Goal: Transaction & Acquisition: Subscribe to service/newsletter

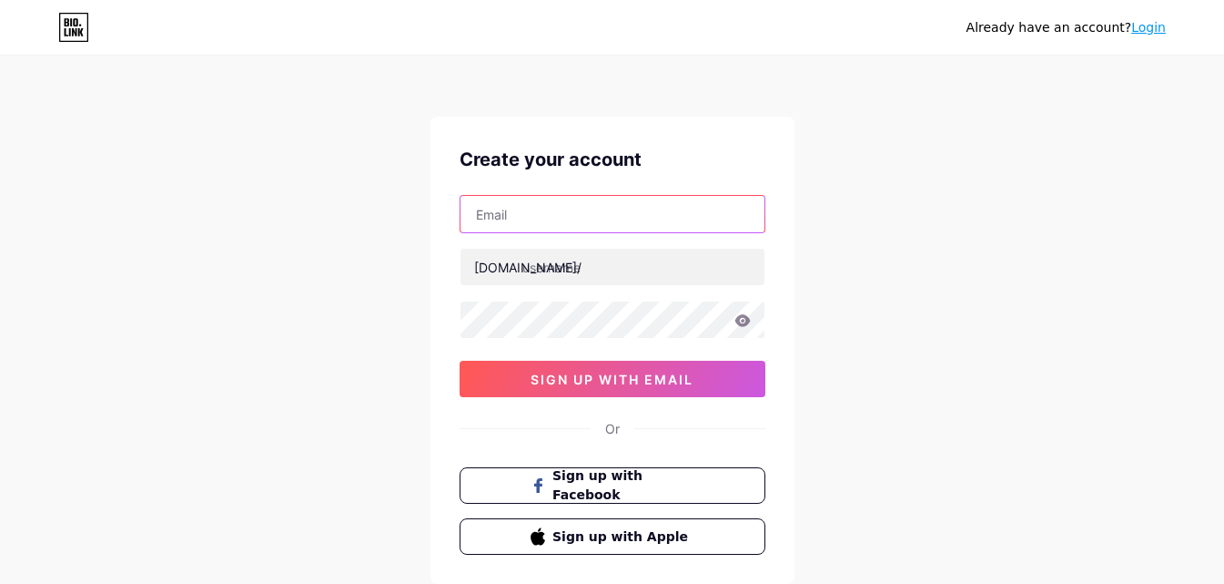
click at [515, 212] on input "text" at bounding box center [613, 214] width 304 height 36
type input "[EMAIL_ADDRESS][DOMAIN_NAME]"
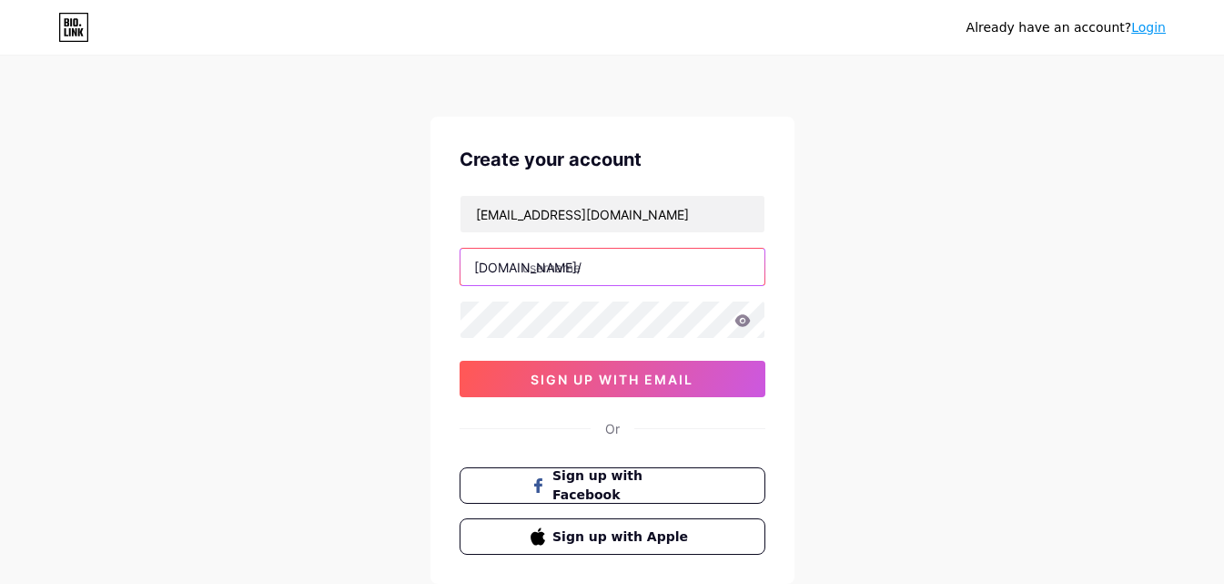
click at [605, 279] on input "text" at bounding box center [613, 267] width 304 height 36
paste input "rummyallbonus"
type input "rummyallbonus"
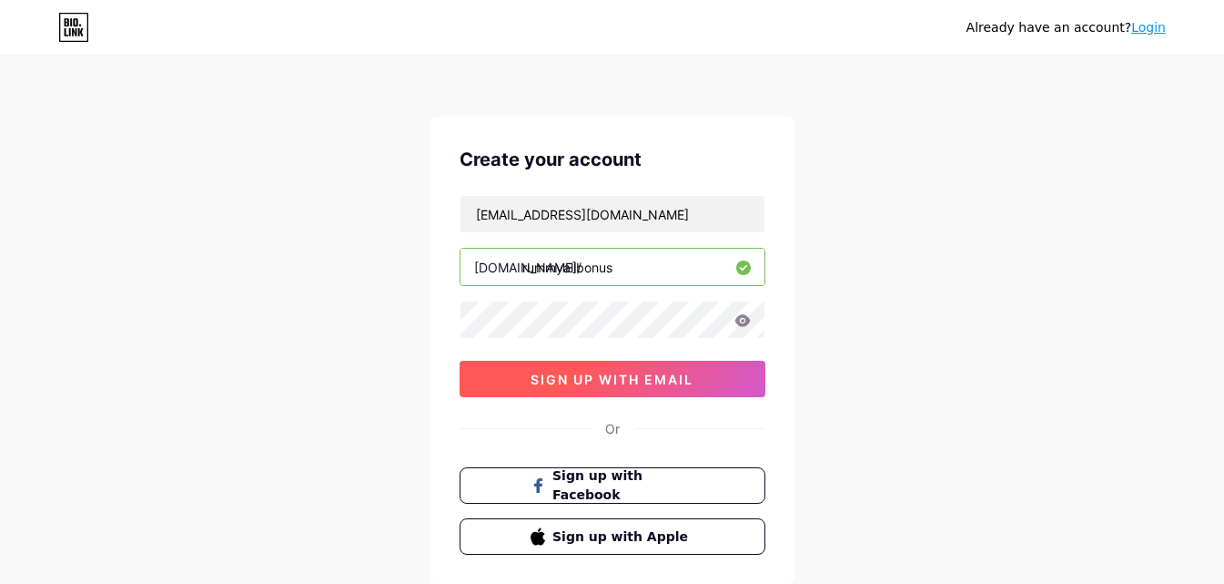
click at [531, 368] on button "sign up with email" at bounding box center [613, 379] width 306 height 36
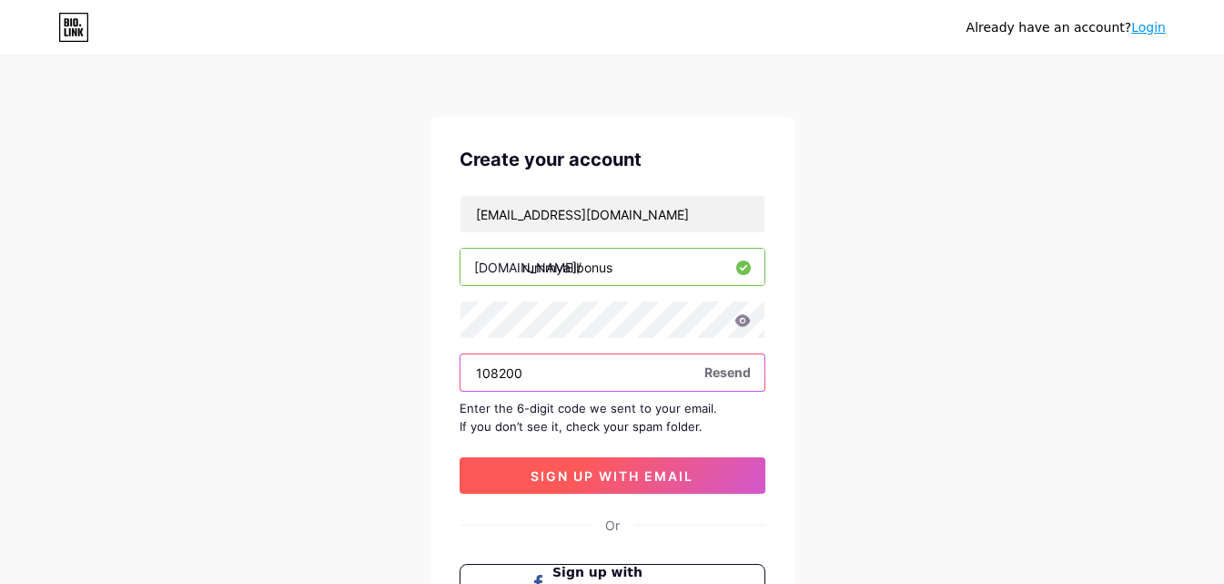
type input "108200"
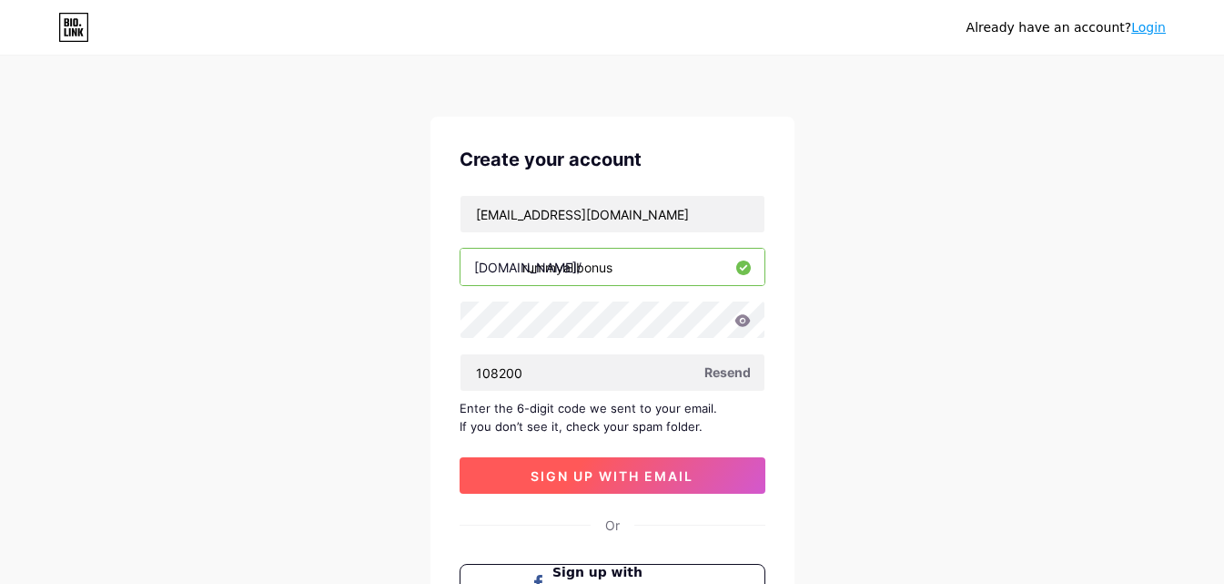
click at [625, 471] on span "sign up with email" at bounding box center [612, 475] width 163 height 15
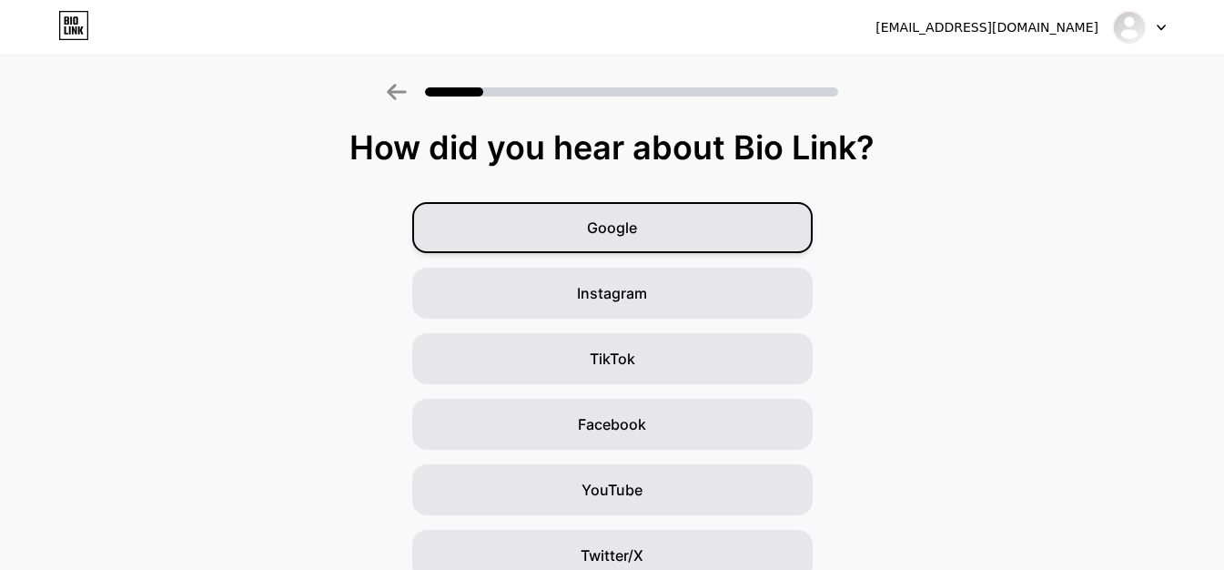
click at [655, 235] on div "Google" at bounding box center [612, 227] width 401 height 51
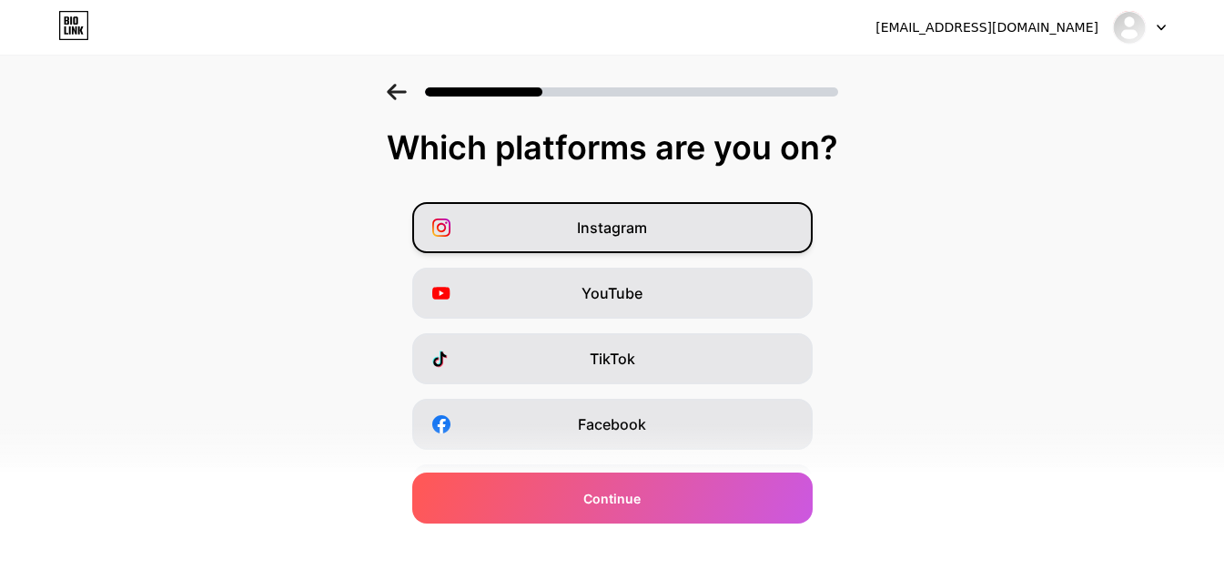
click at [638, 229] on span "Instagram" at bounding box center [612, 228] width 70 height 22
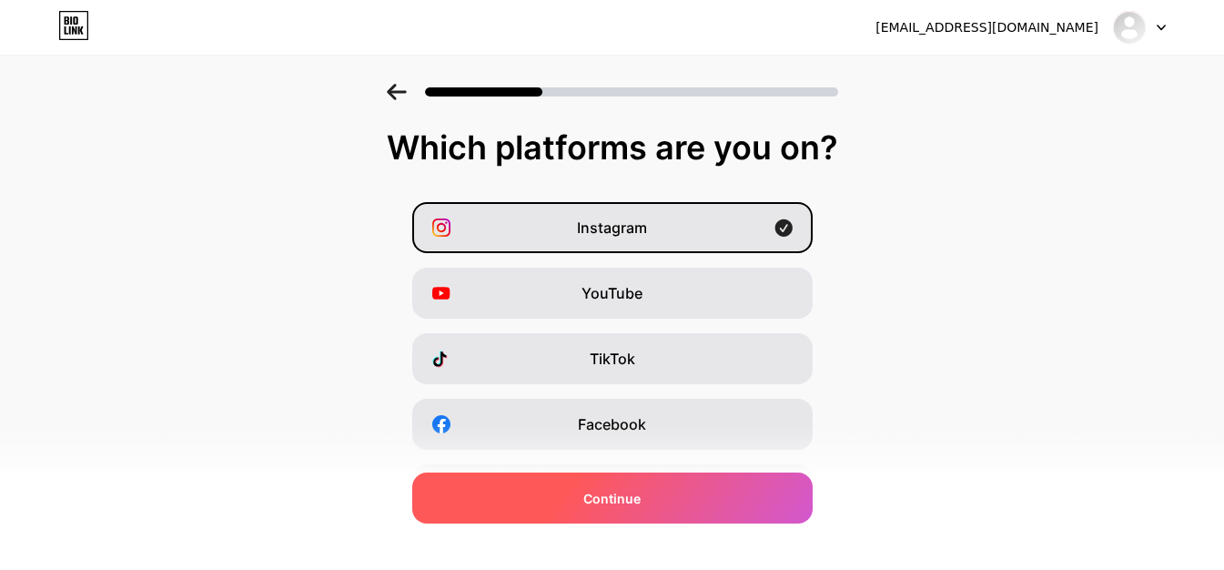
click at [666, 497] on div "Continue" at bounding box center [612, 497] width 401 height 51
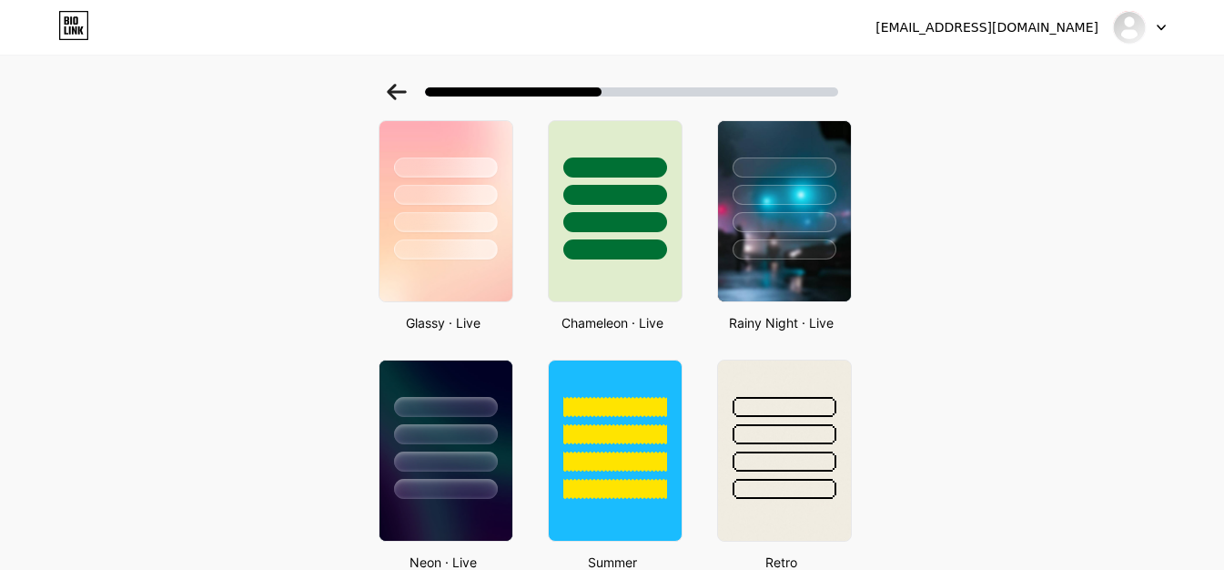
scroll to position [577, 0]
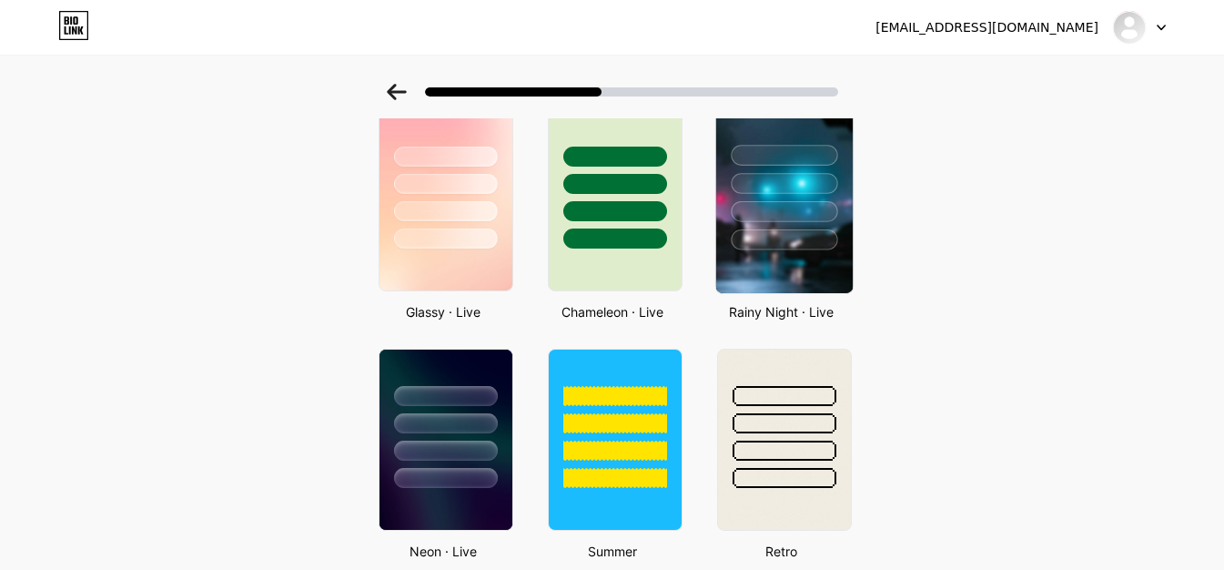
click at [830, 255] on img at bounding box center [784, 200] width 137 height 186
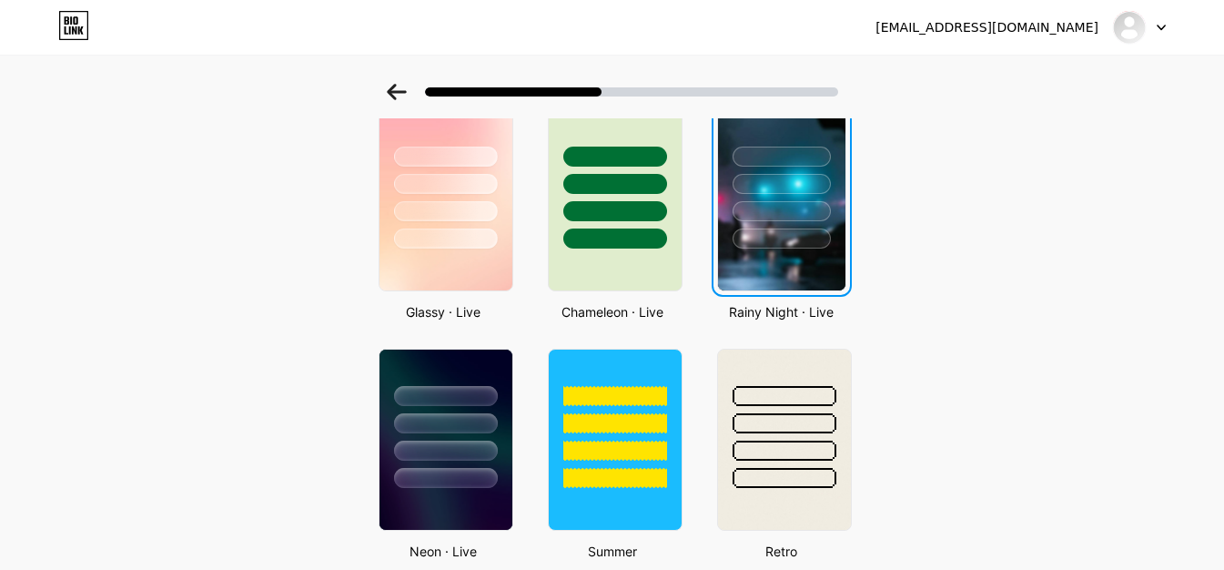
scroll to position [0, 0]
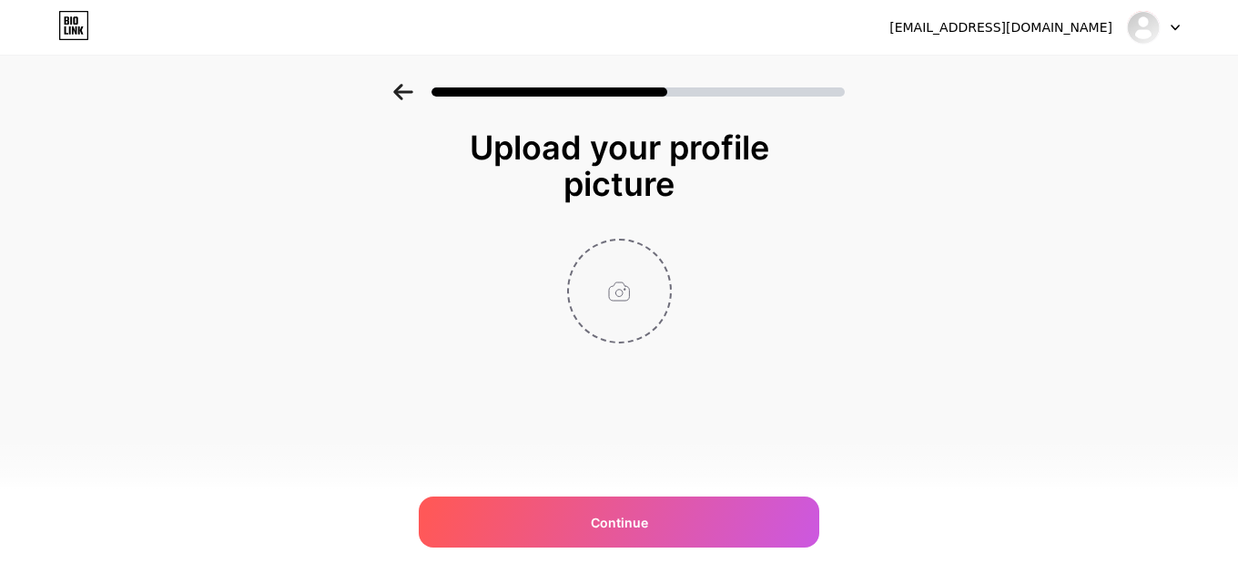
click at [642, 284] on input "file" at bounding box center [619, 290] width 101 height 101
type input "C:\fakepath\Flux_Schnell_Create_a_realistic_highresolution_image_showcasin_1 (3…"
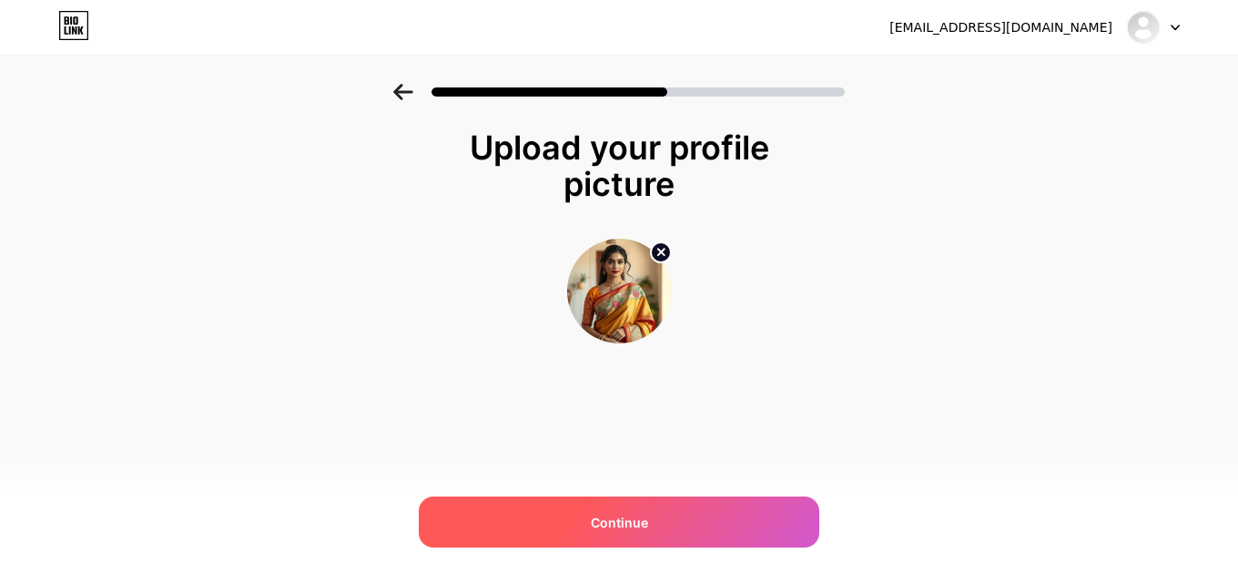
click at [636, 530] on span "Continue" at bounding box center [619, 522] width 57 height 19
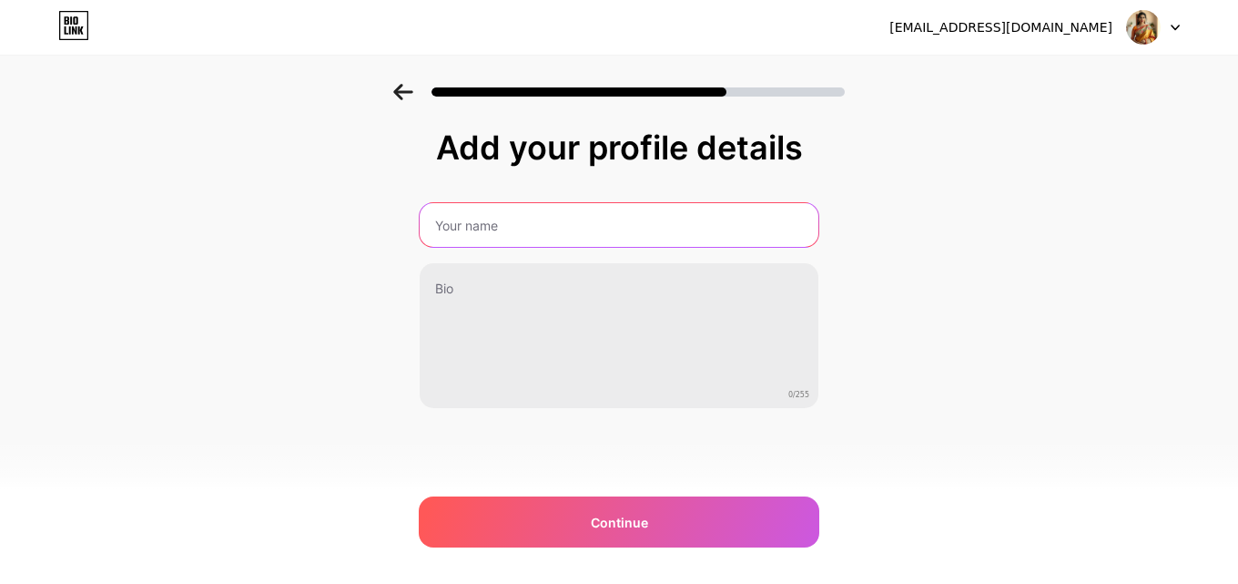
click at [520, 225] on input "text" at bounding box center [619, 225] width 399 height 44
type input "rummyallbonus"
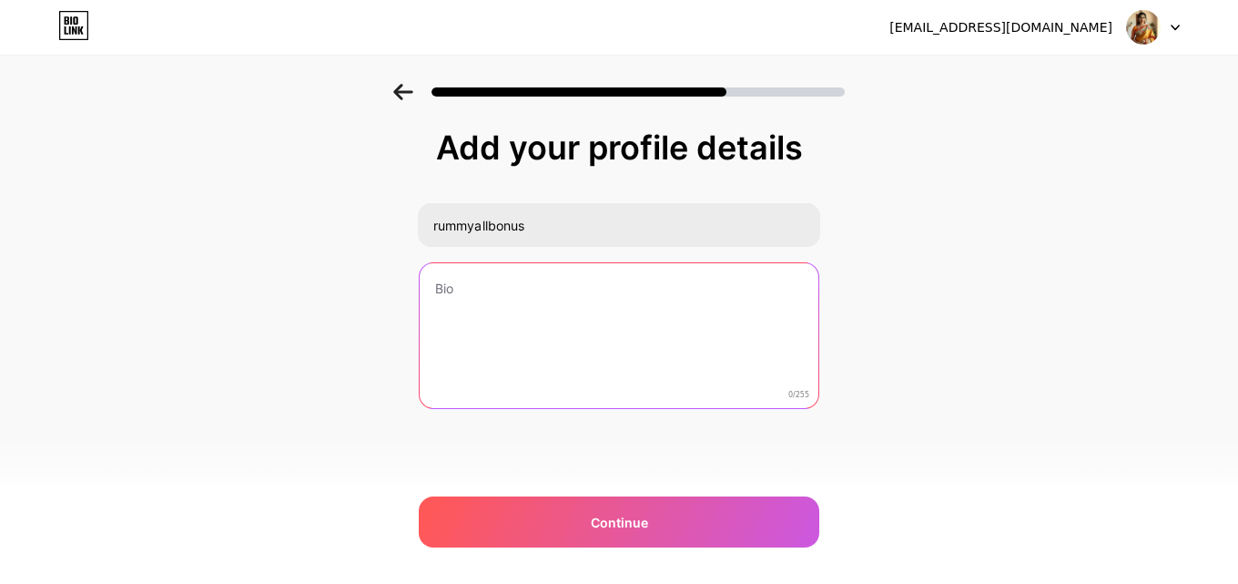
click at [491, 312] on textarea at bounding box center [619, 336] width 399 height 147
click at [564, 343] on textarea at bounding box center [619, 336] width 402 height 148
paste textarea "Rummy All Bonus is a passionate edge-seeker in the world of <a href="[URL][DOMA…"
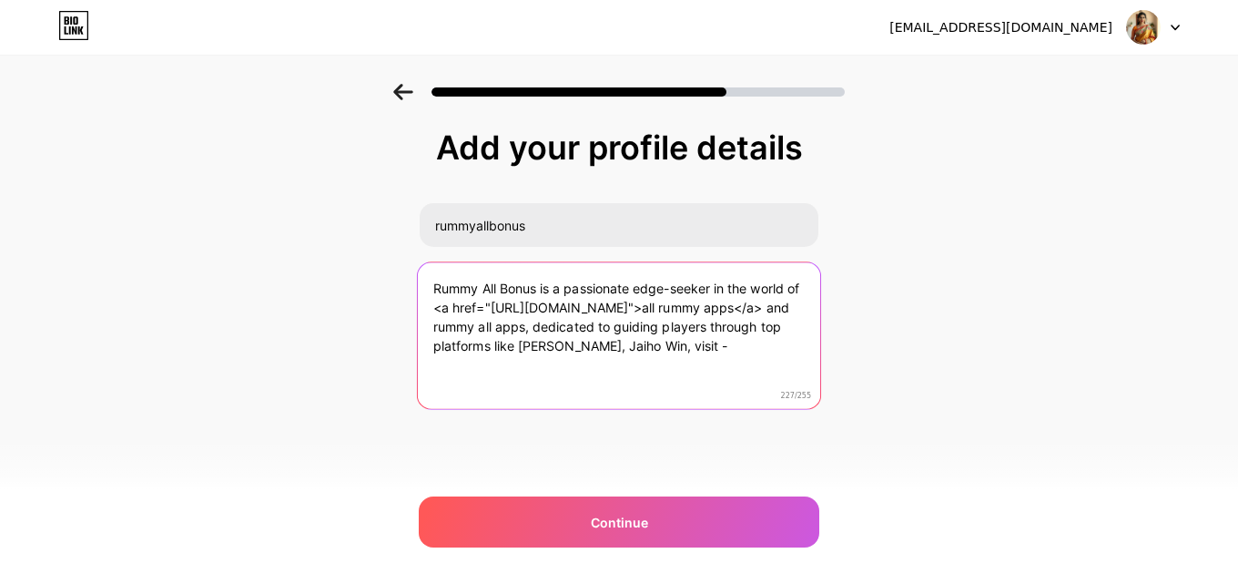
paste textarea "[URL][DOMAIN_NAME]"
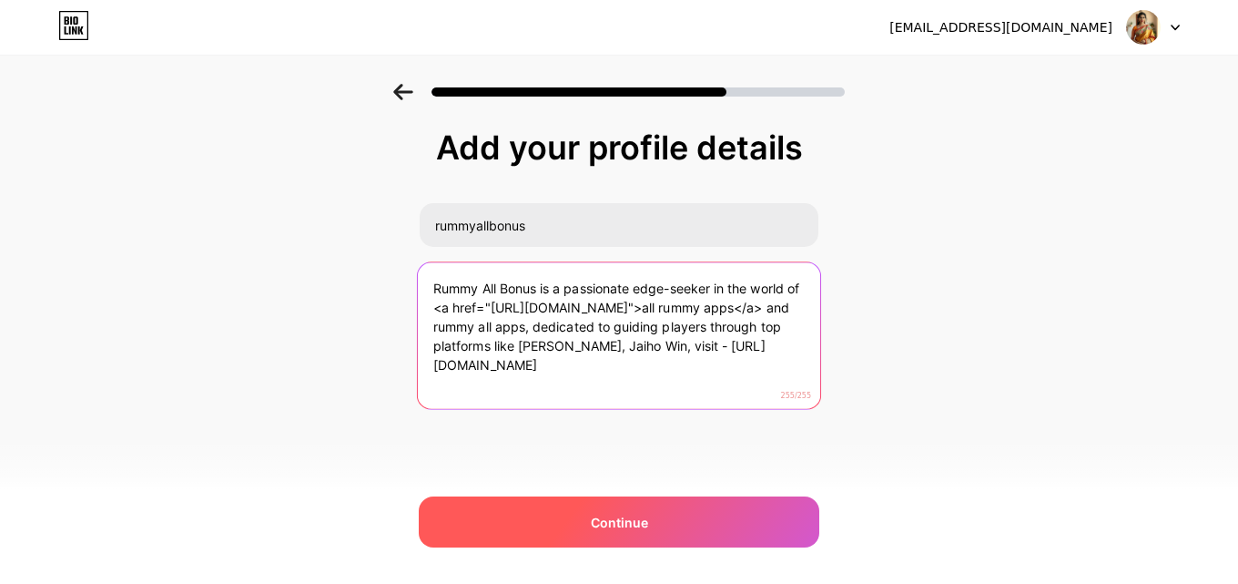
type textarea "Rummy All Bonus is a passionate edge-seeker in the world of <a href="[URL][DOMA…"
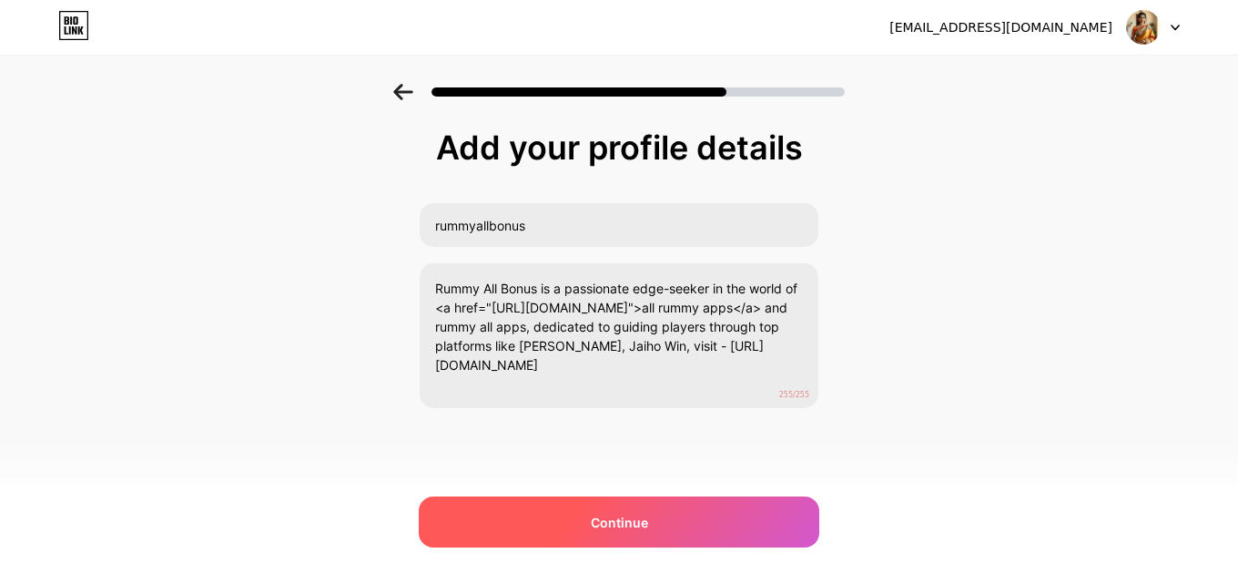
click at [651, 511] on div "Continue" at bounding box center [619, 521] width 401 height 51
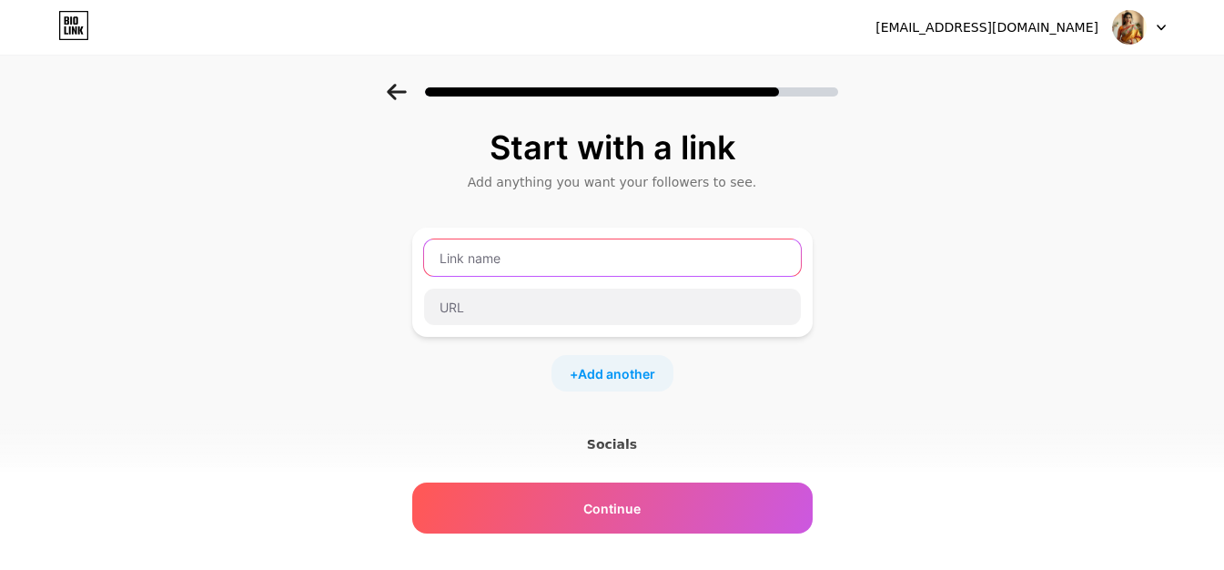
click at [512, 262] on input "text" at bounding box center [612, 257] width 377 height 36
paste input "rummy all apps"
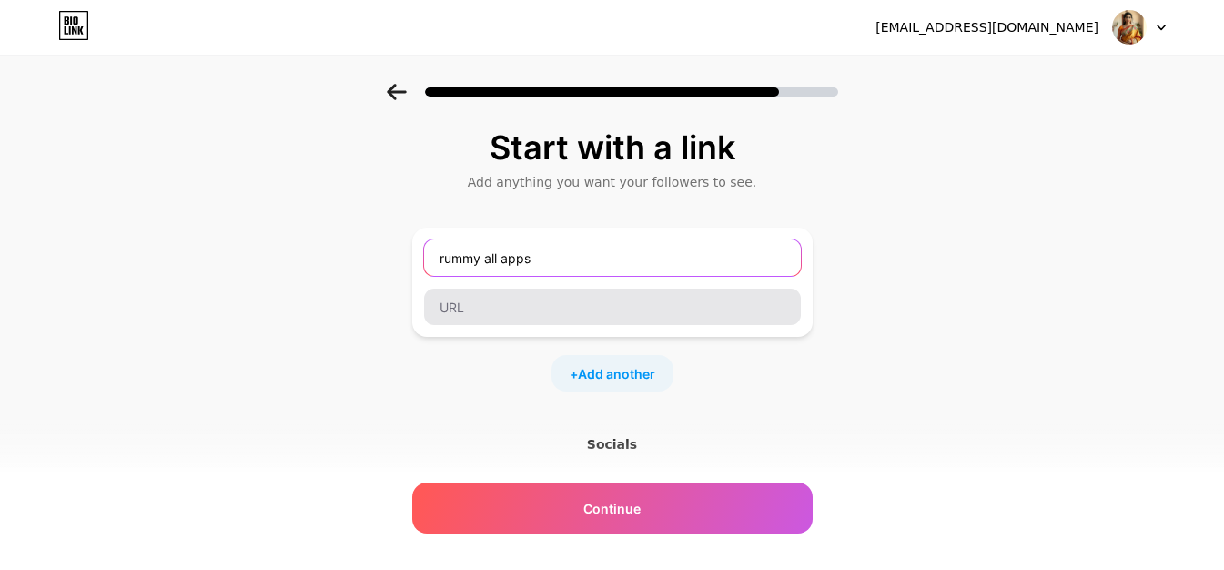
type input "rummy all apps"
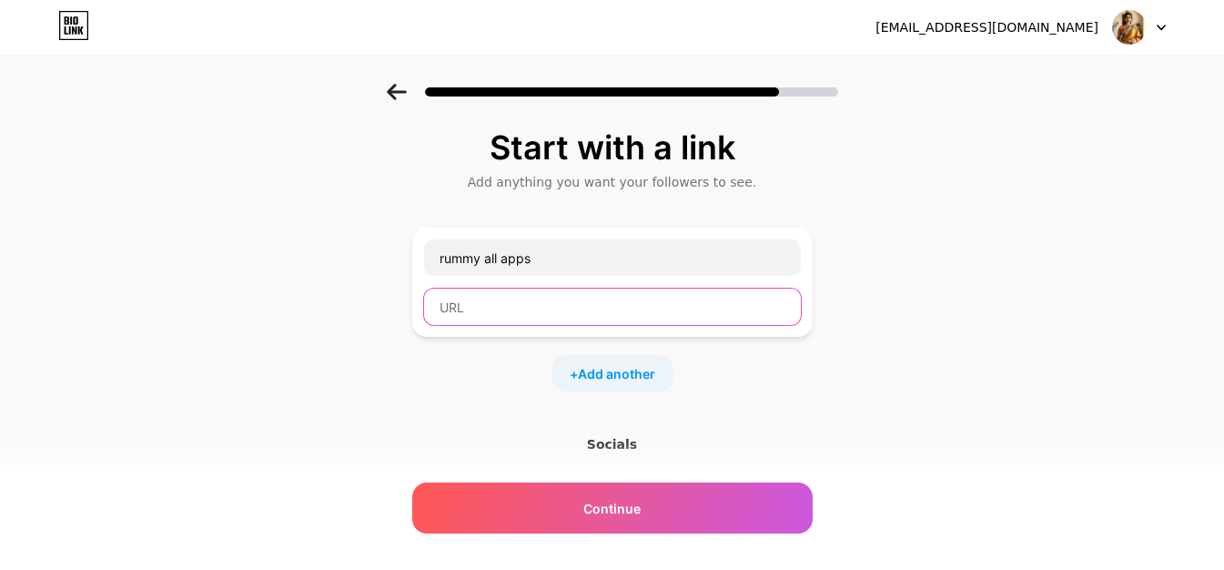
click at [532, 310] on input "text" at bounding box center [612, 307] width 377 height 36
paste input "[URL][DOMAIN_NAME]"
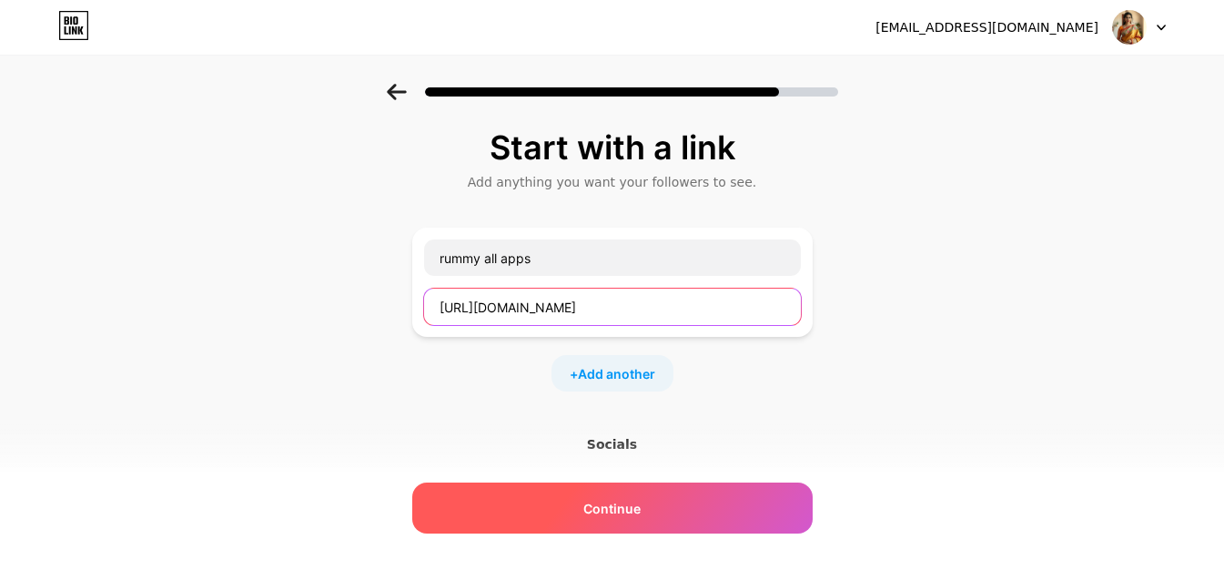
type input "[URL][DOMAIN_NAME]"
click at [591, 522] on div "Continue" at bounding box center [612, 507] width 401 height 51
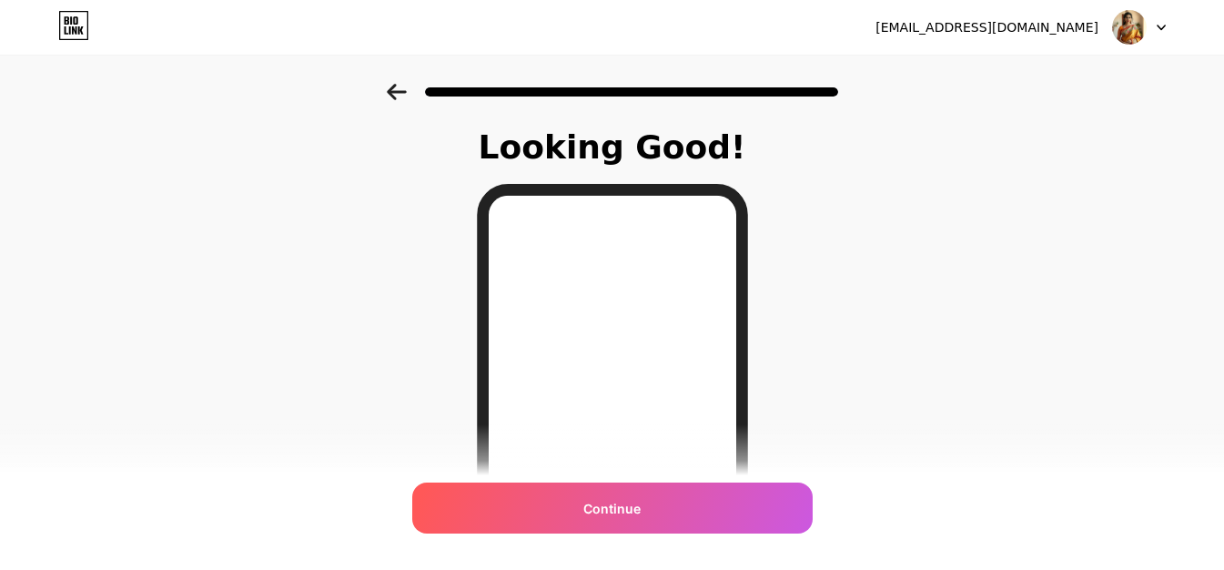
click at [405, 91] on icon at bounding box center [396, 92] width 19 height 16
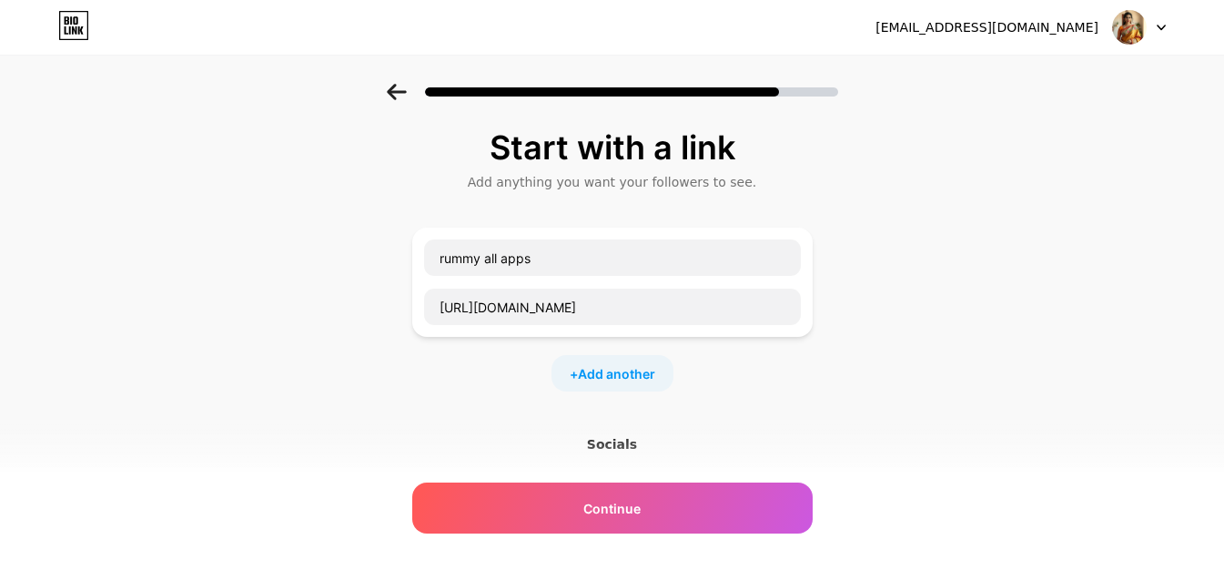
click at [405, 92] on icon at bounding box center [396, 92] width 19 height 16
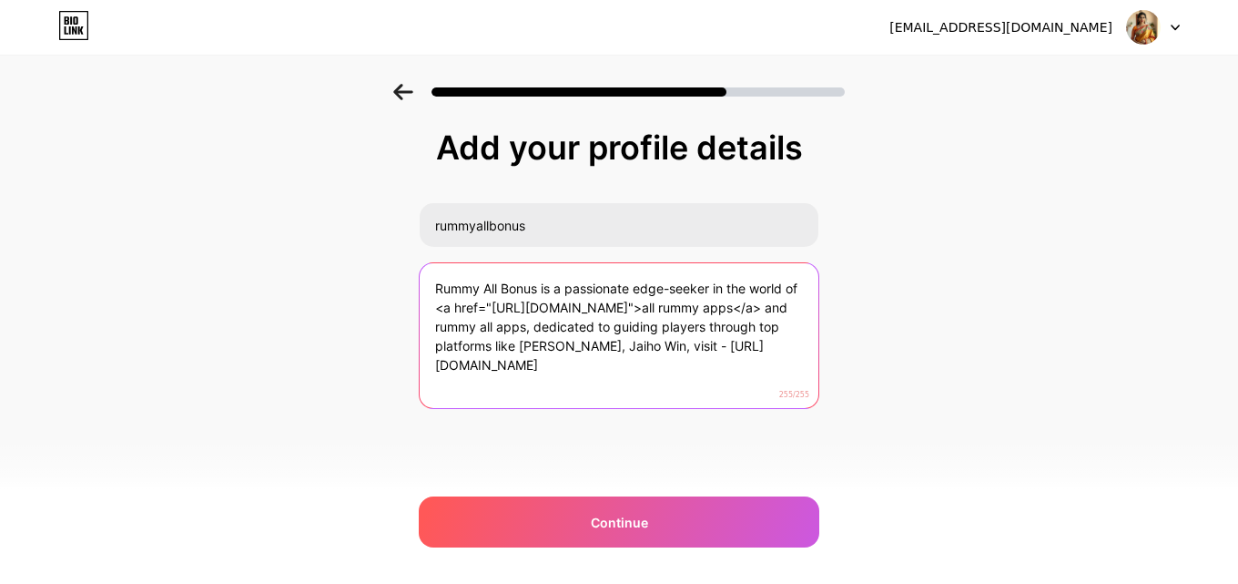
click at [622, 370] on textarea "Rummy All Bonus is a passionate edge-seeker in the world of <a href="[URL][DOMA…" at bounding box center [619, 336] width 399 height 147
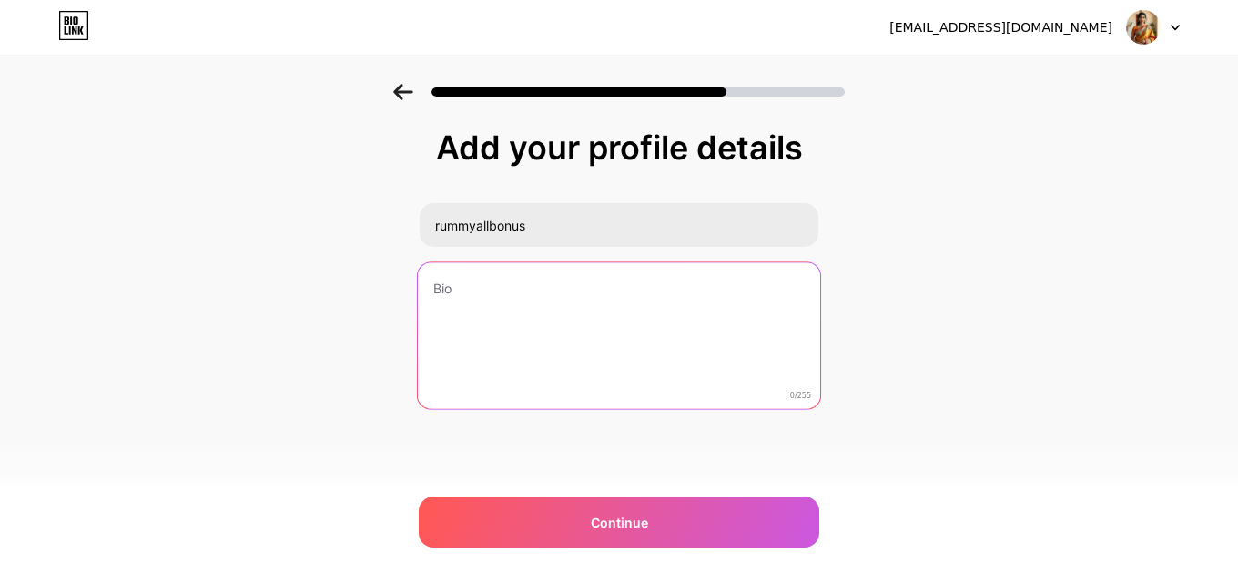
paste textarea "Rummy All Bonus is your trusted guide to exploring all rummy apps in one place.…"
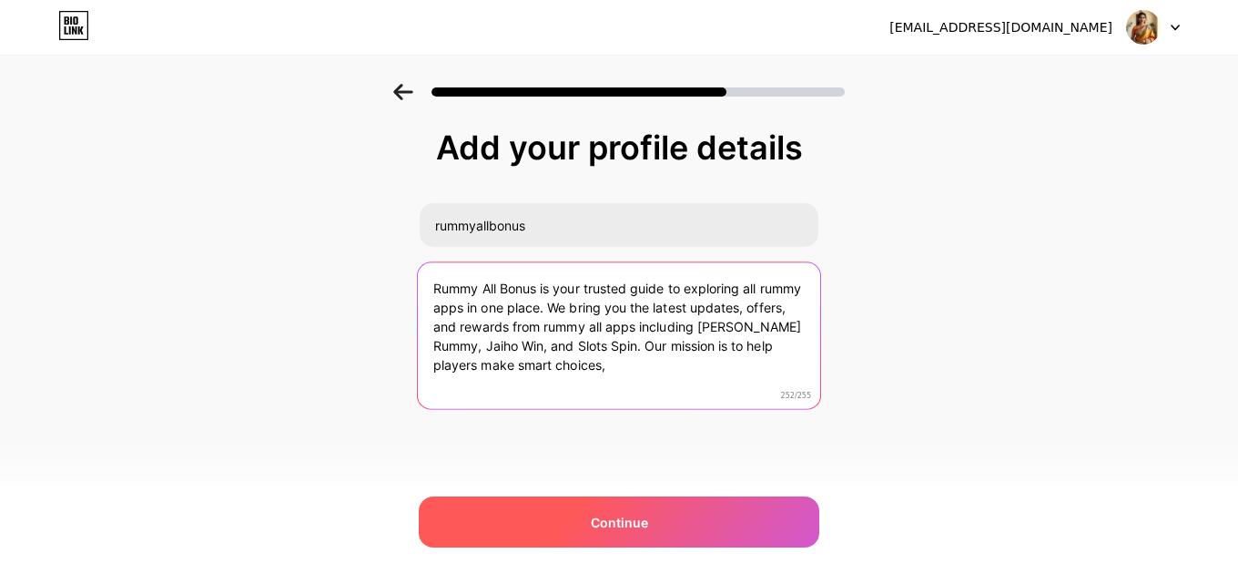
type textarea "Rummy All Bonus is your trusted guide to exploring all rummy apps in one place.…"
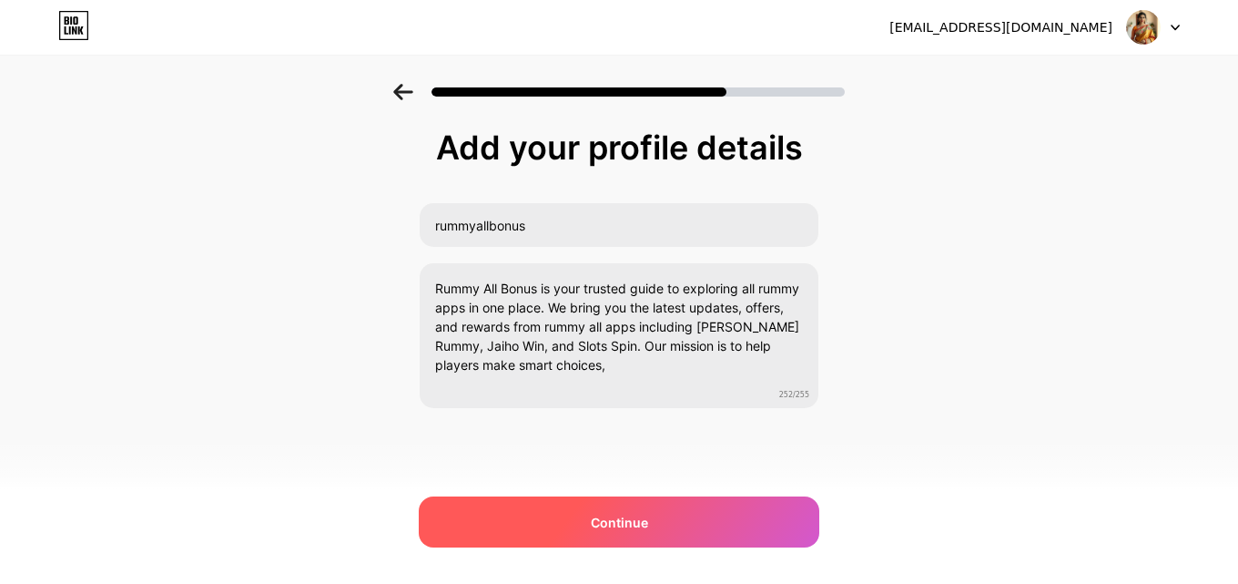
click at [619, 519] on span "Continue" at bounding box center [619, 522] width 57 height 19
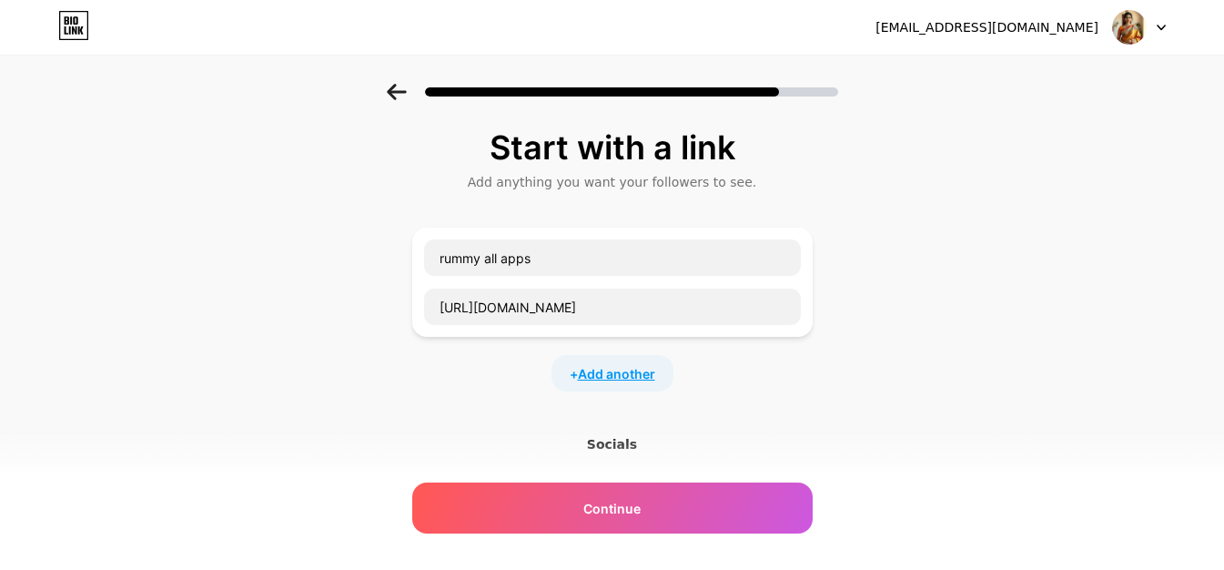
click at [615, 374] on span "Add another" at bounding box center [616, 373] width 77 height 19
click at [556, 394] on input "text" at bounding box center [612, 385] width 377 height 36
paste input "rummyallbonus"
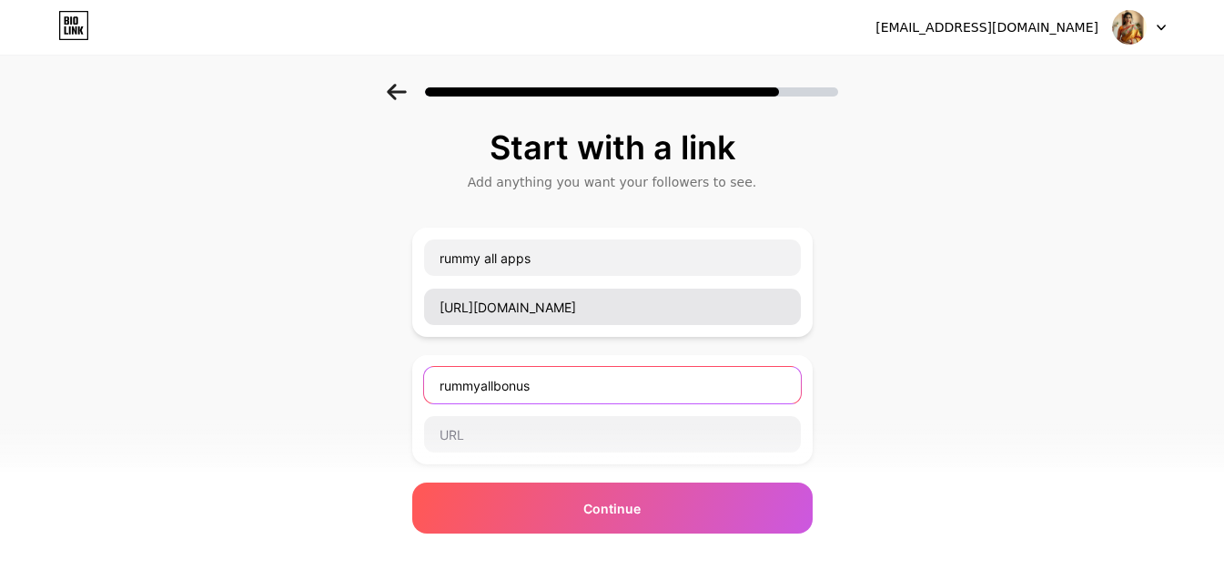
type input "rummyallbonus"
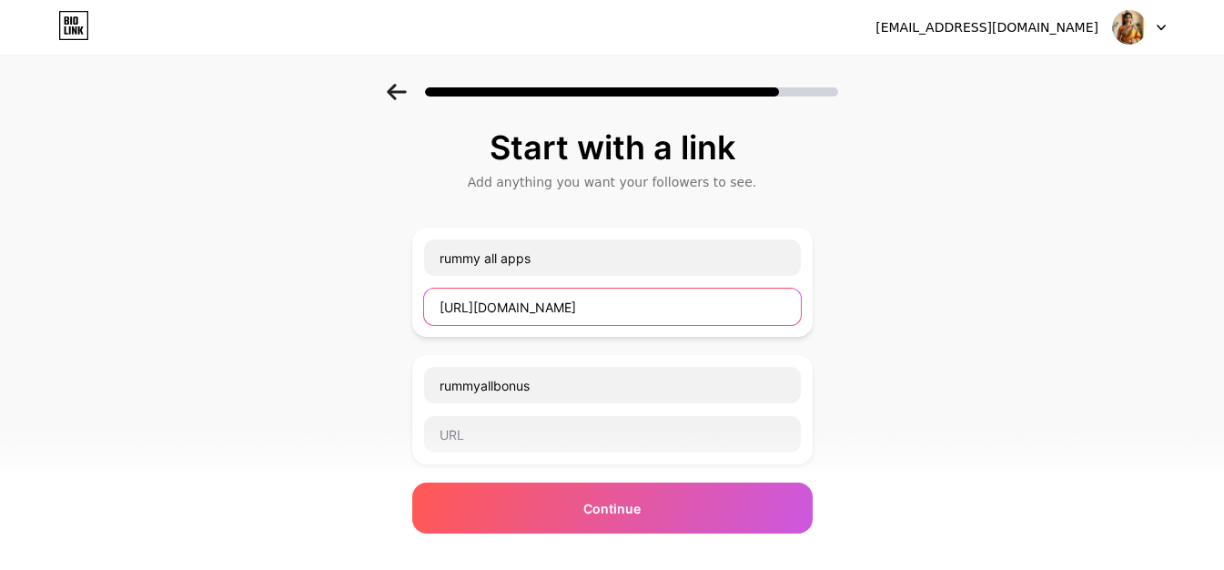
click at [700, 315] on input "[URL][DOMAIN_NAME]" at bounding box center [612, 307] width 377 height 36
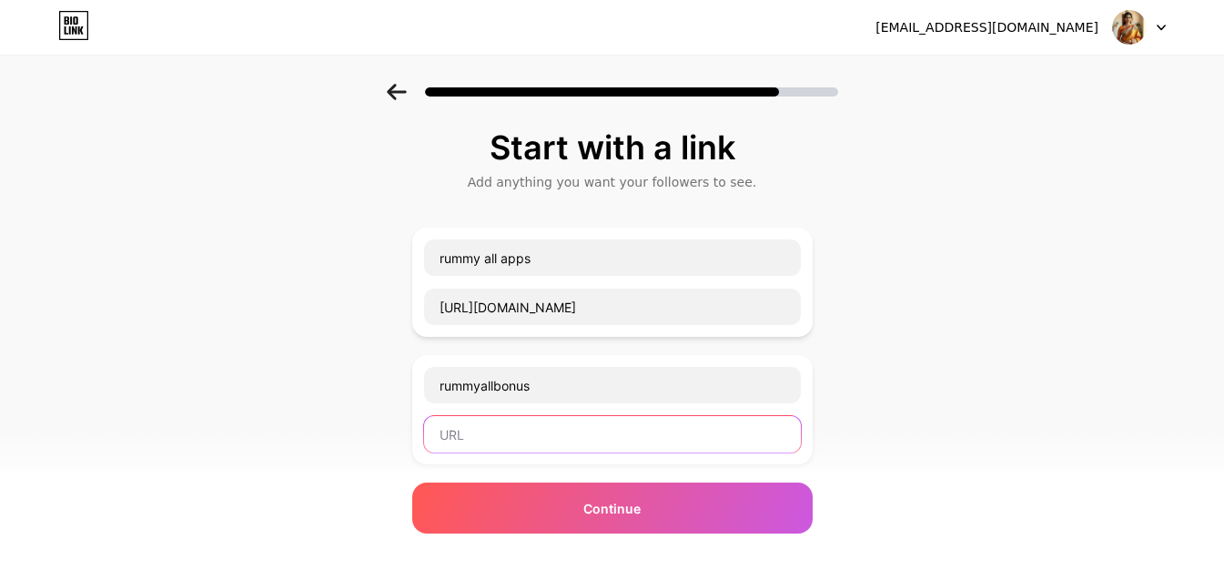
click at [577, 439] on input "text" at bounding box center [612, 434] width 377 height 36
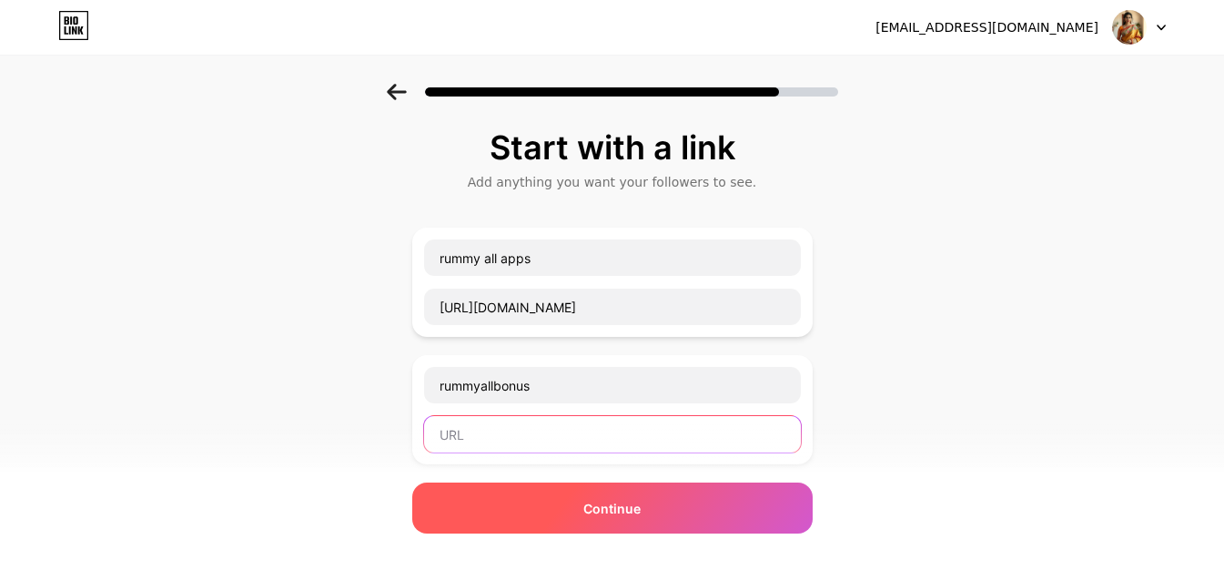
paste input "[URL][DOMAIN_NAME]"
type input "[URL][DOMAIN_NAME]"
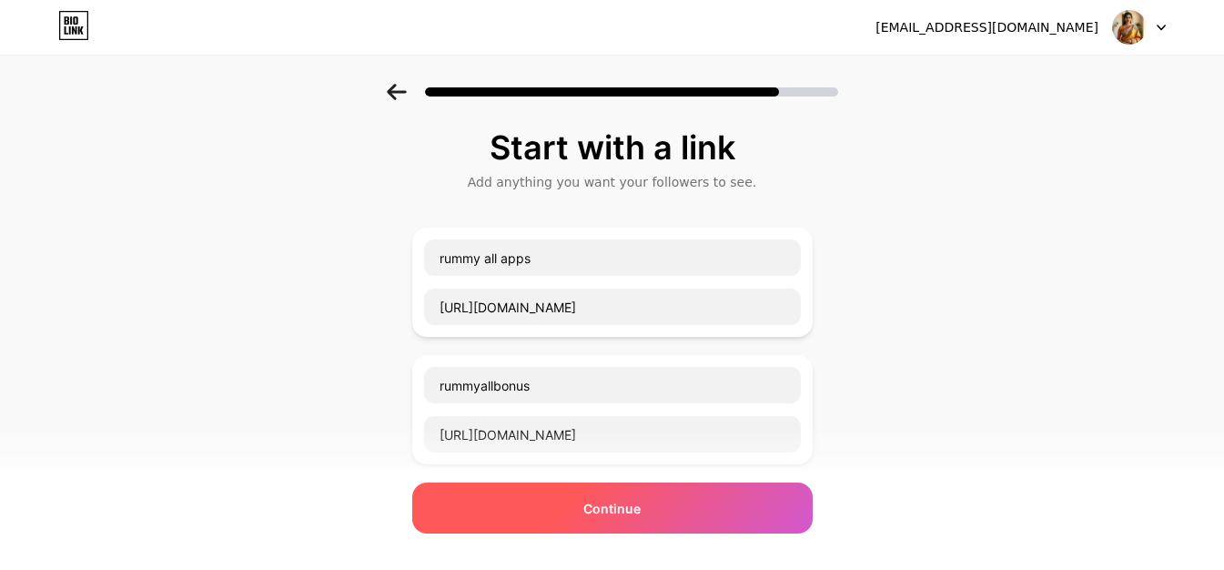
click at [617, 502] on span "Continue" at bounding box center [612, 508] width 57 height 19
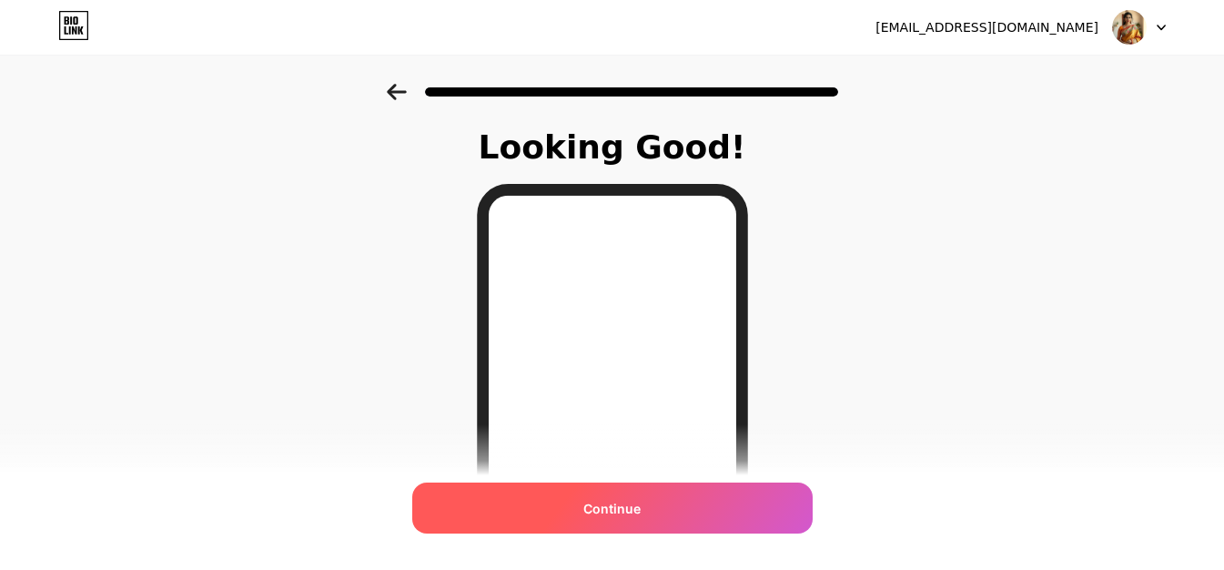
click at [589, 516] on div "Continue" at bounding box center [612, 507] width 401 height 51
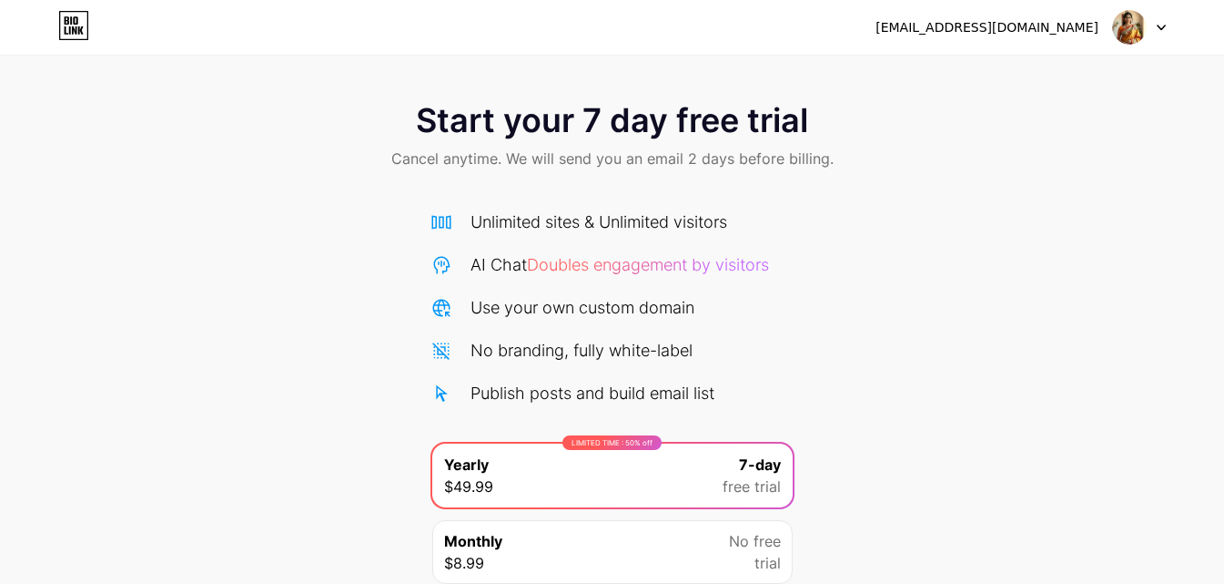
scroll to position [149, 0]
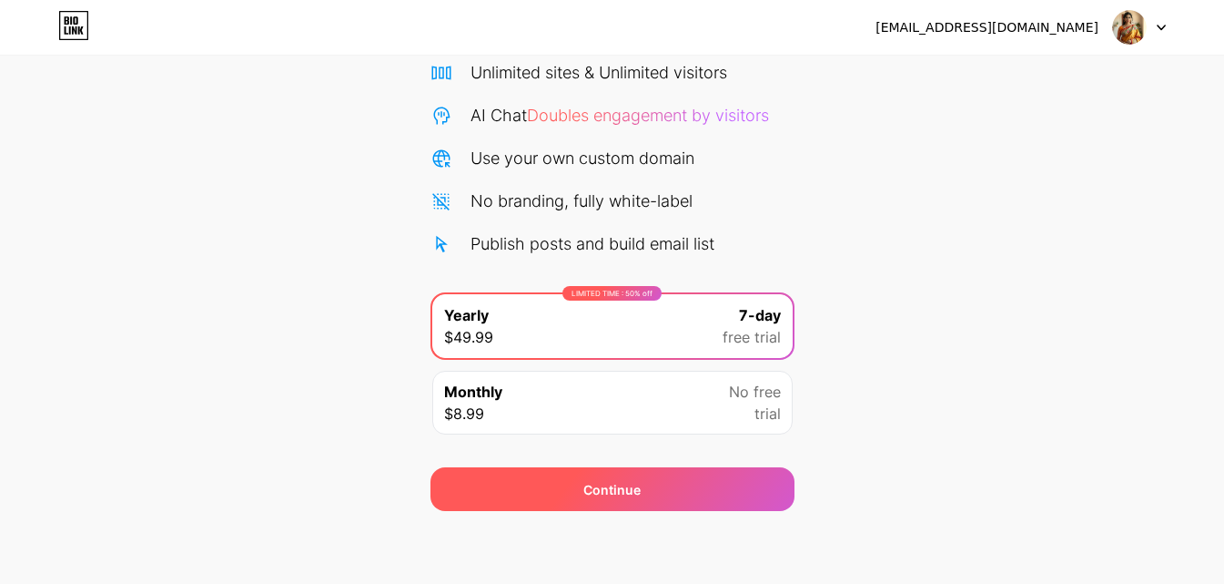
click at [674, 484] on div "Continue" at bounding box center [613, 489] width 364 height 44
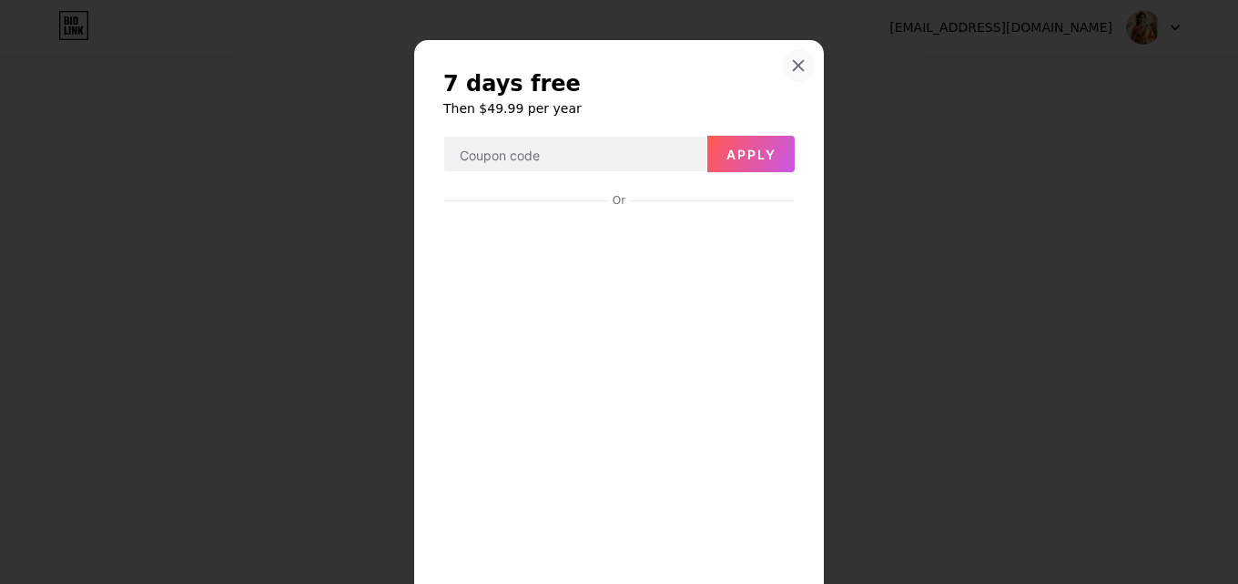
click at [799, 63] on div at bounding box center [798, 65] width 33 height 33
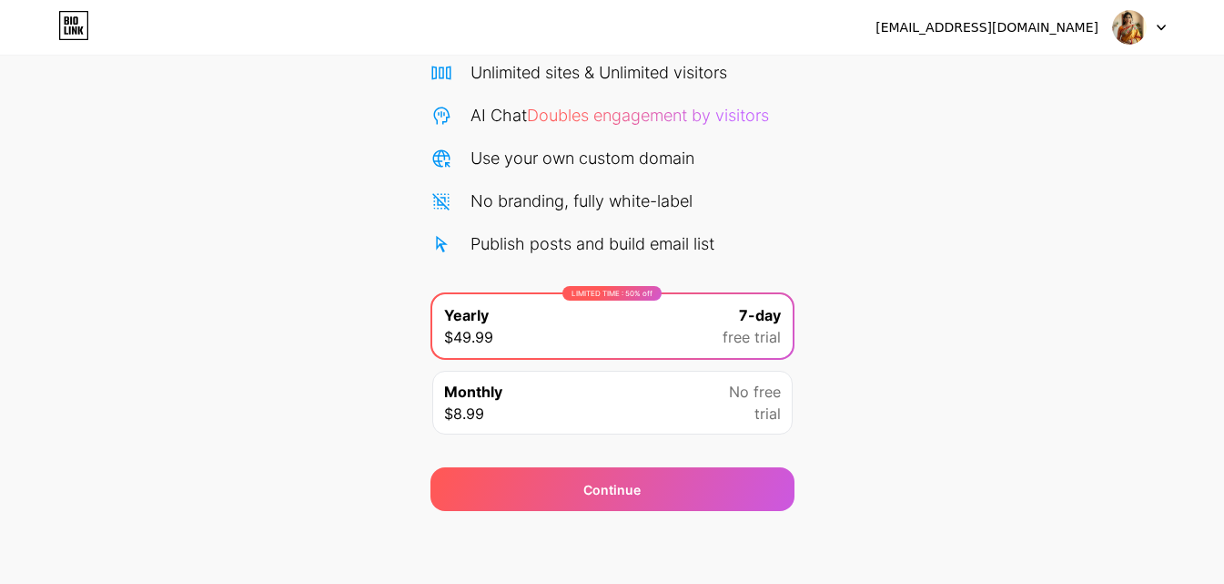
click at [1150, 22] on div at bounding box center [1139, 27] width 53 height 33
click at [1051, 22] on div "[EMAIL_ADDRESS][DOMAIN_NAME]" at bounding box center [987, 27] width 223 height 19
click at [77, 25] on icon at bounding box center [73, 25] width 31 height 29
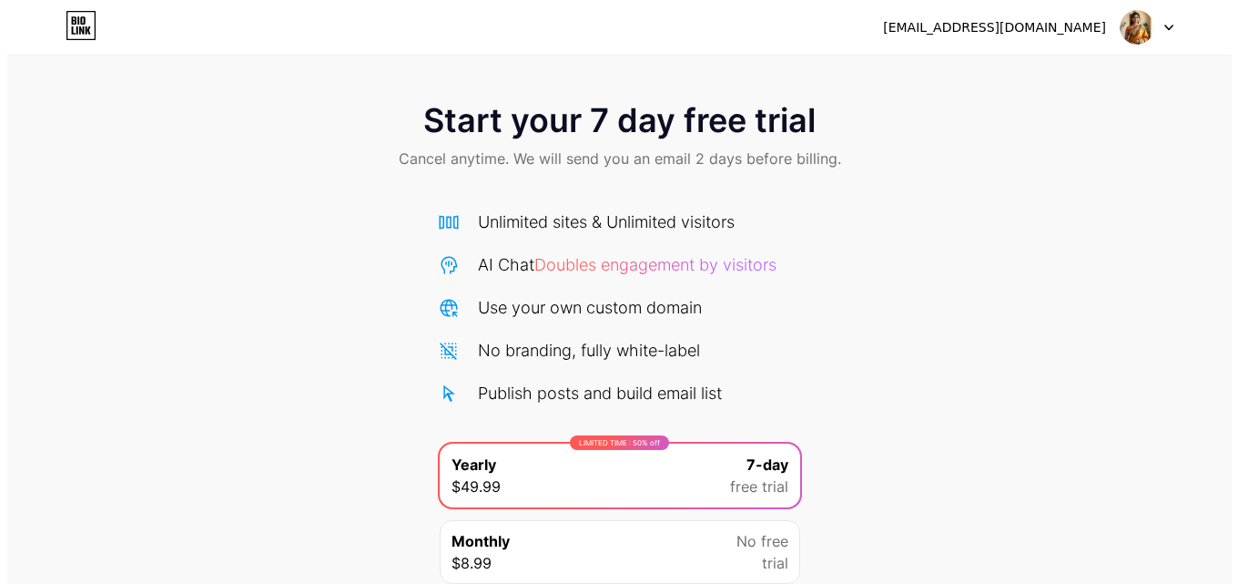
scroll to position [149, 0]
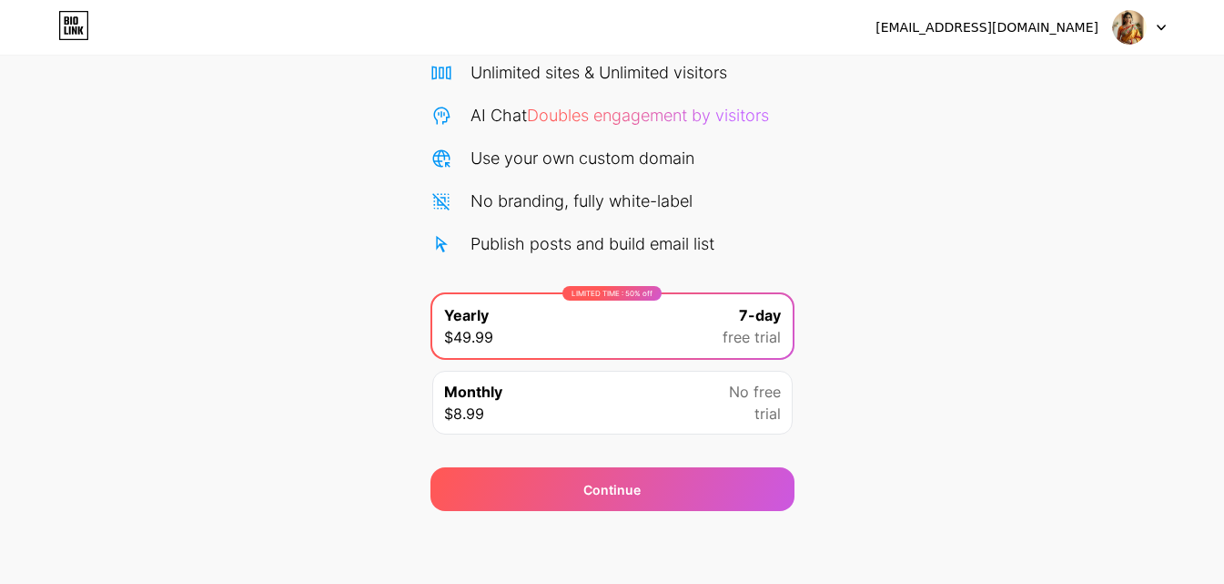
click at [698, 397] on div "Monthly $8.99 No free trial" at bounding box center [612, 403] width 361 height 64
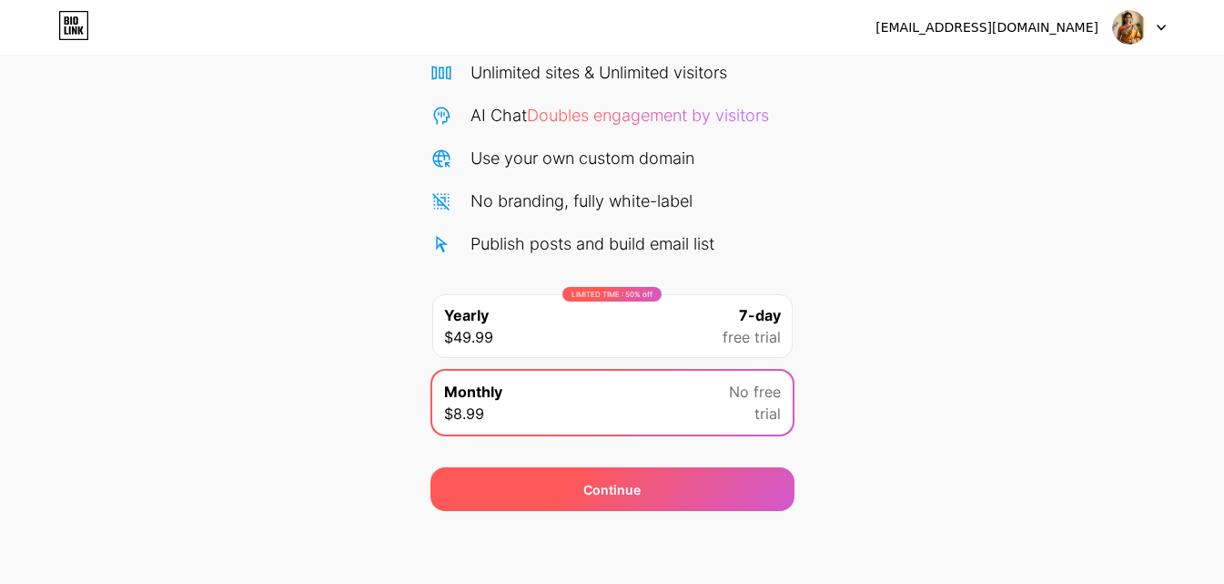
click at [605, 486] on span "Continue" at bounding box center [612, 489] width 57 height 19
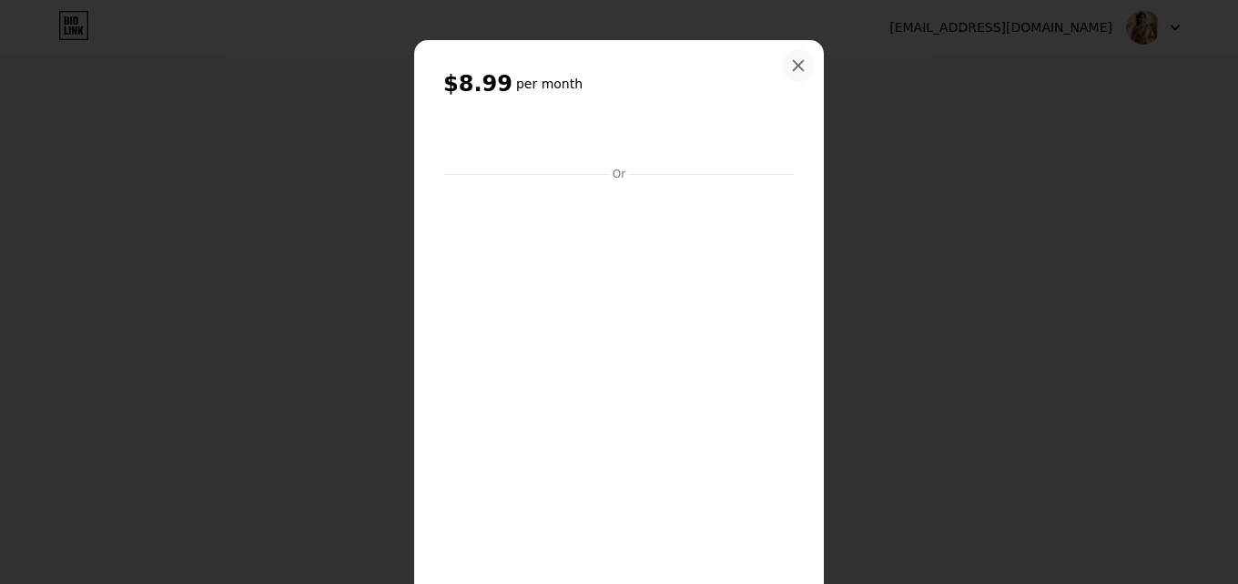
click at [793, 59] on icon at bounding box center [798, 65] width 15 height 15
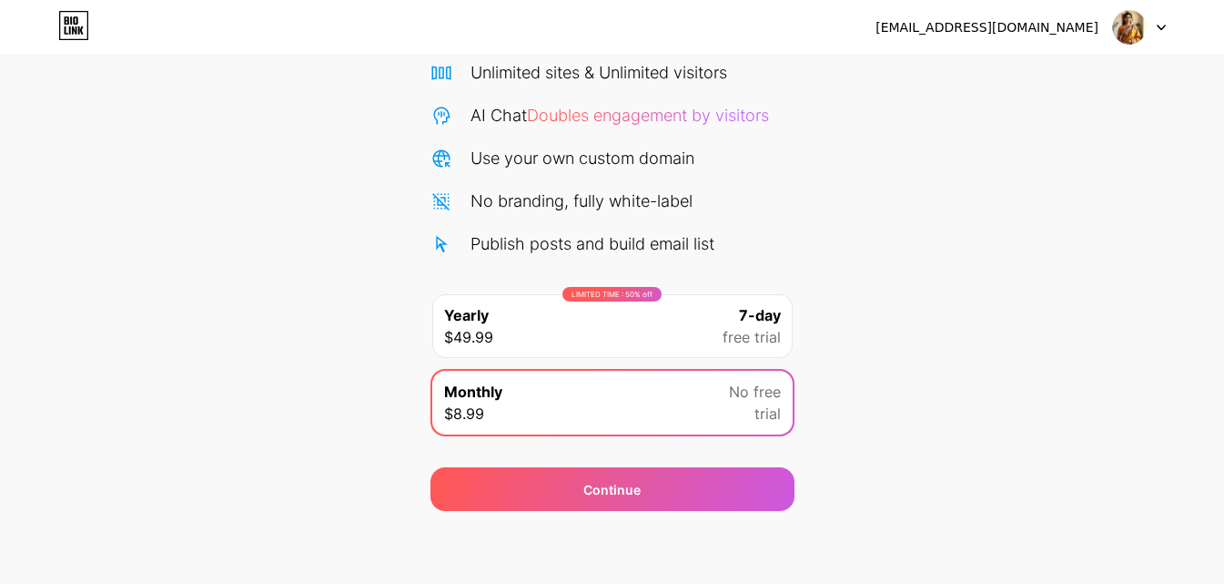
click at [748, 323] on span "7-day" at bounding box center [760, 315] width 42 height 22
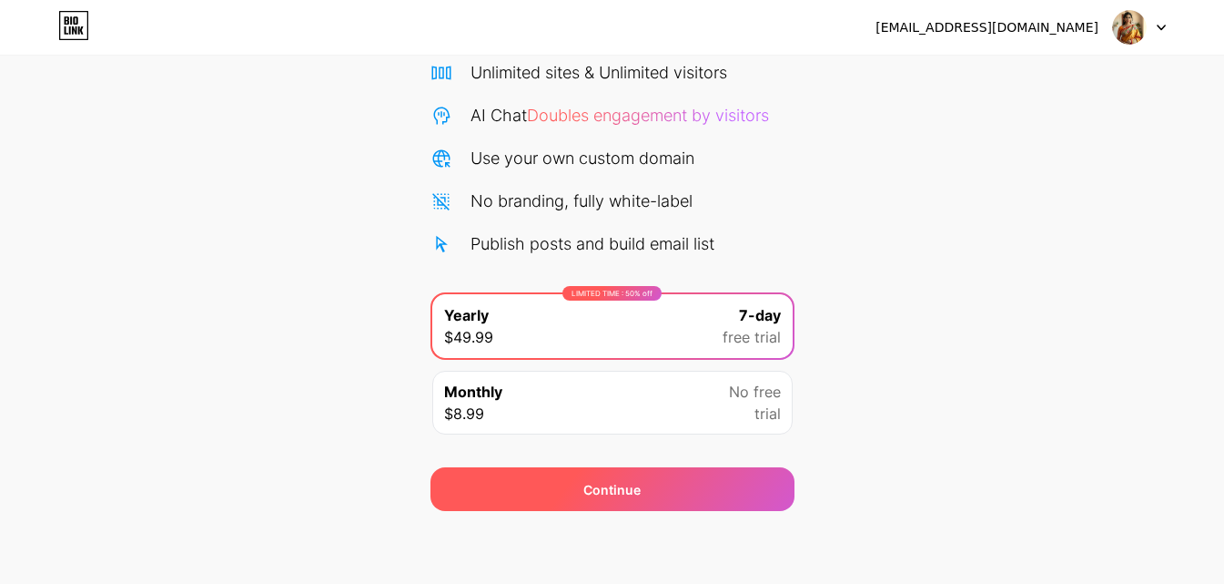
click at [620, 490] on span "Continue" at bounding box center [612, 489] width 57 height 19
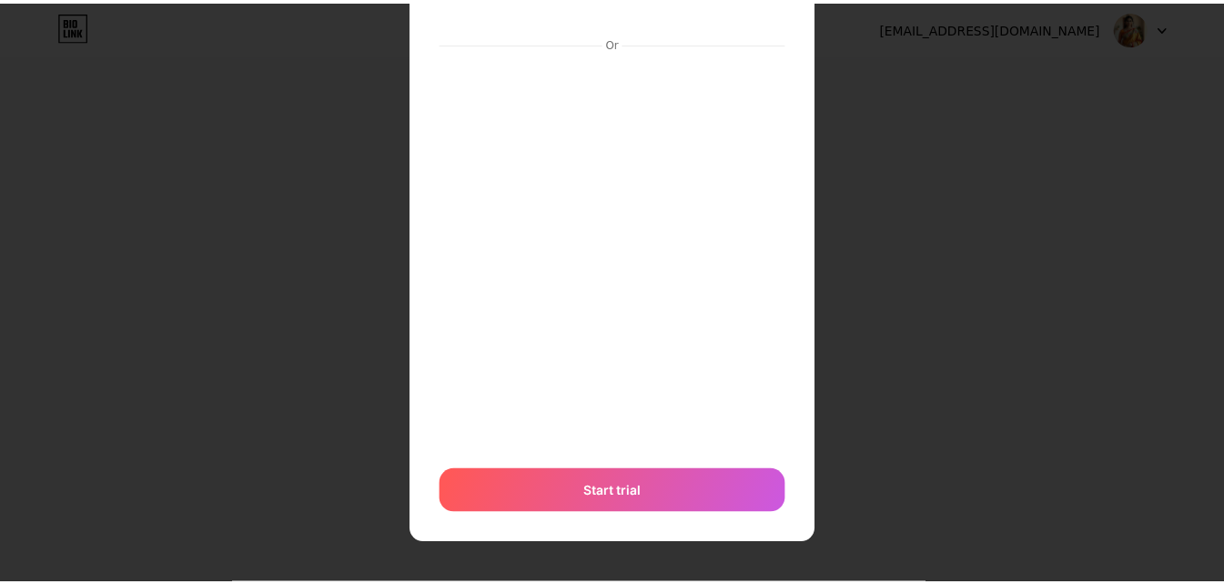
scroll to position [0, 0]
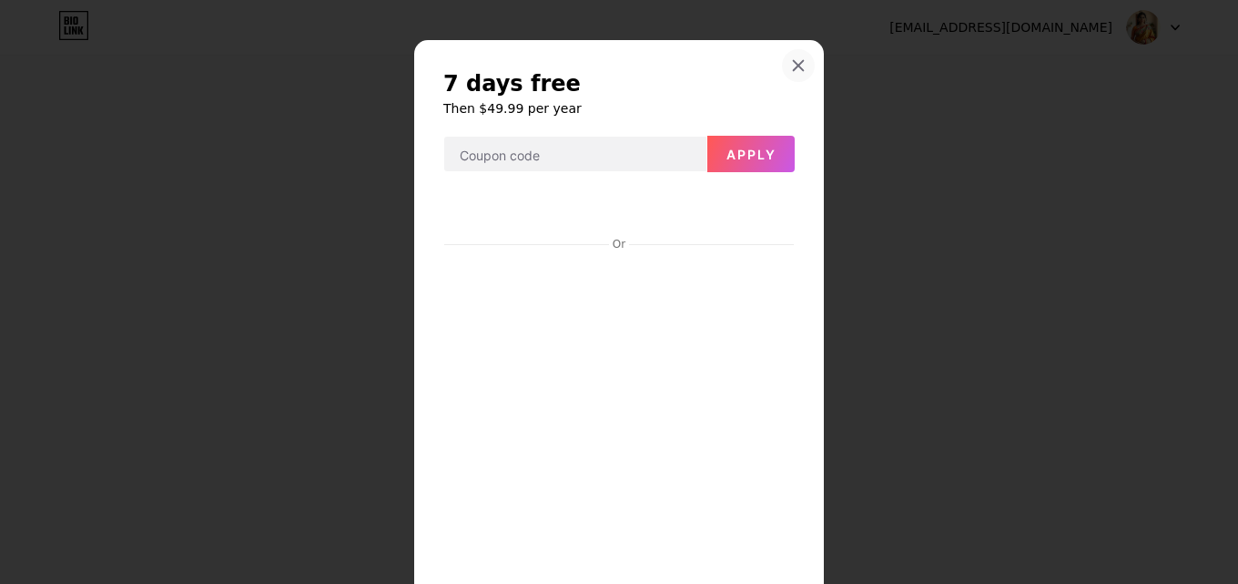
click at [783, 60] on div at bounding box center [798, 65] width 33 height 33
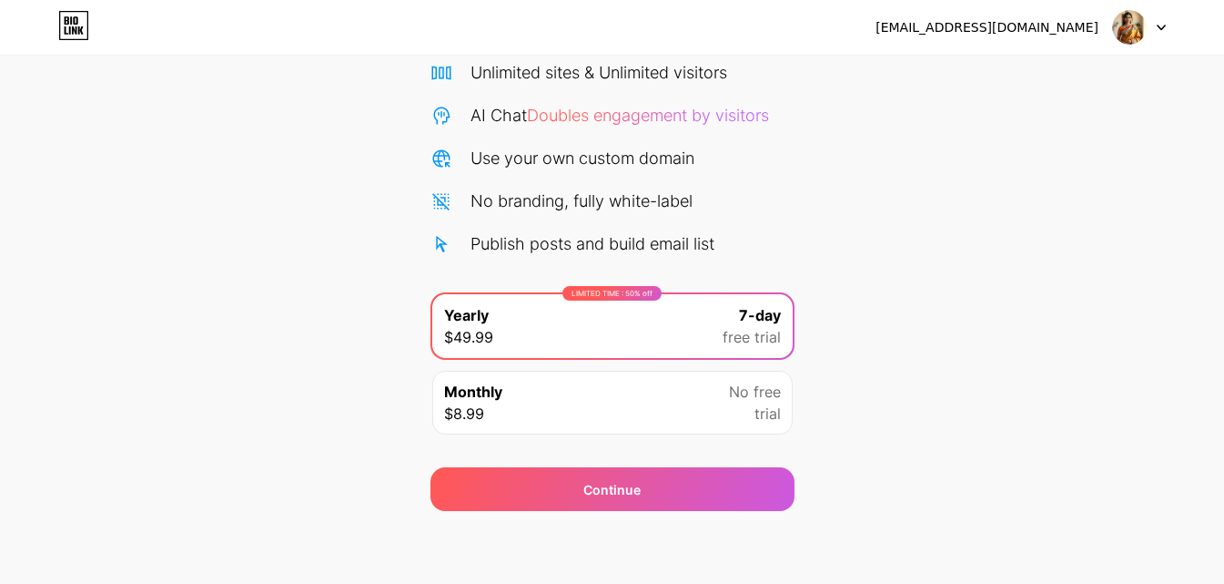
drag, startPoint x: 1021, startPoint y: 25, endPoint x: 1004, endPoint y: 57, distance: 36.6
click at [1021, 25] on div "[EMAIL_ADDRESS][DOMAIN_NAME]" at bounding box center [987, 27] width 223 height 19
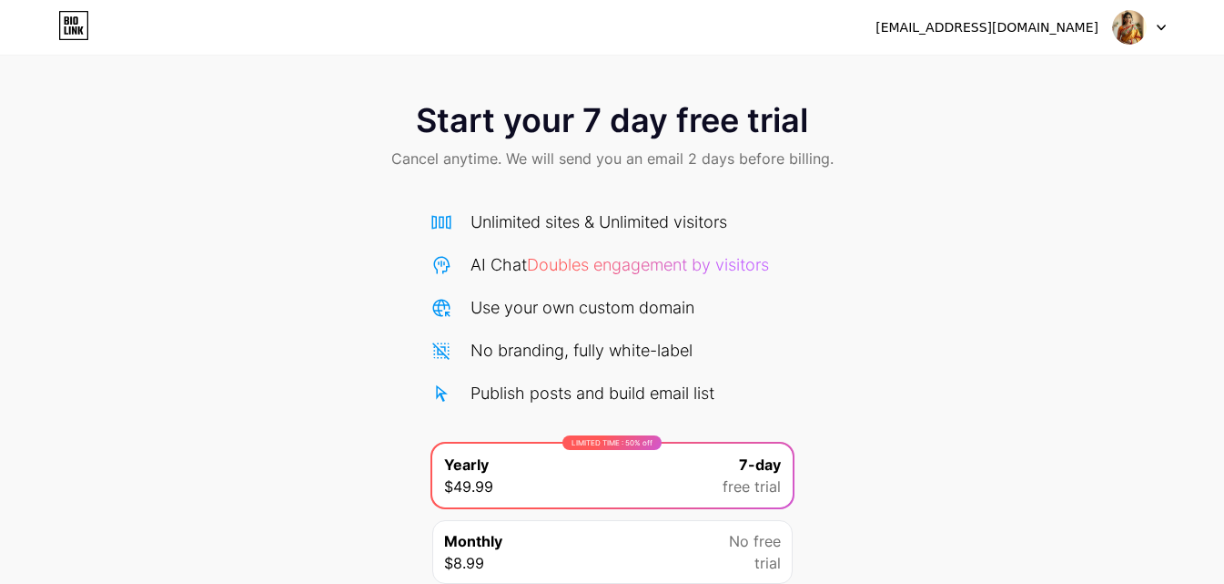
click at [86, 29] on icon at bounding box center [73, 25] width 31 height 29
click at [1163, 26] on icon at bounding box center [1161, 27] width 7 height 5
click at [1021, 75] on li "Logout" at bounding box center [1052, 74] width 226 height 49
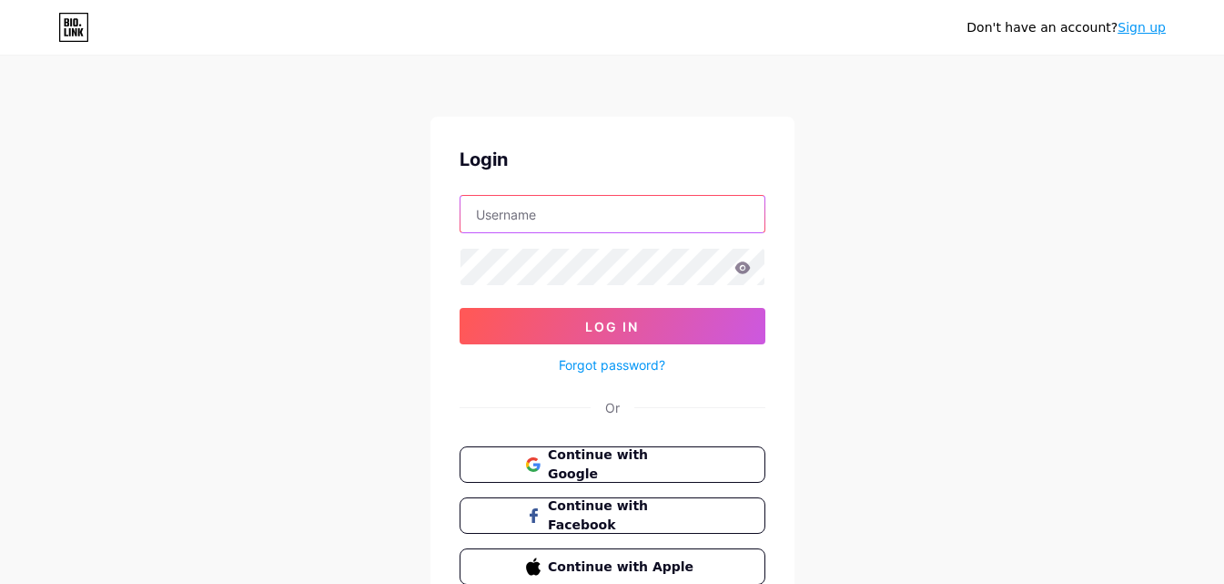
type input "[EMAIL_ADDRESS][DOMAIN_NAME]"
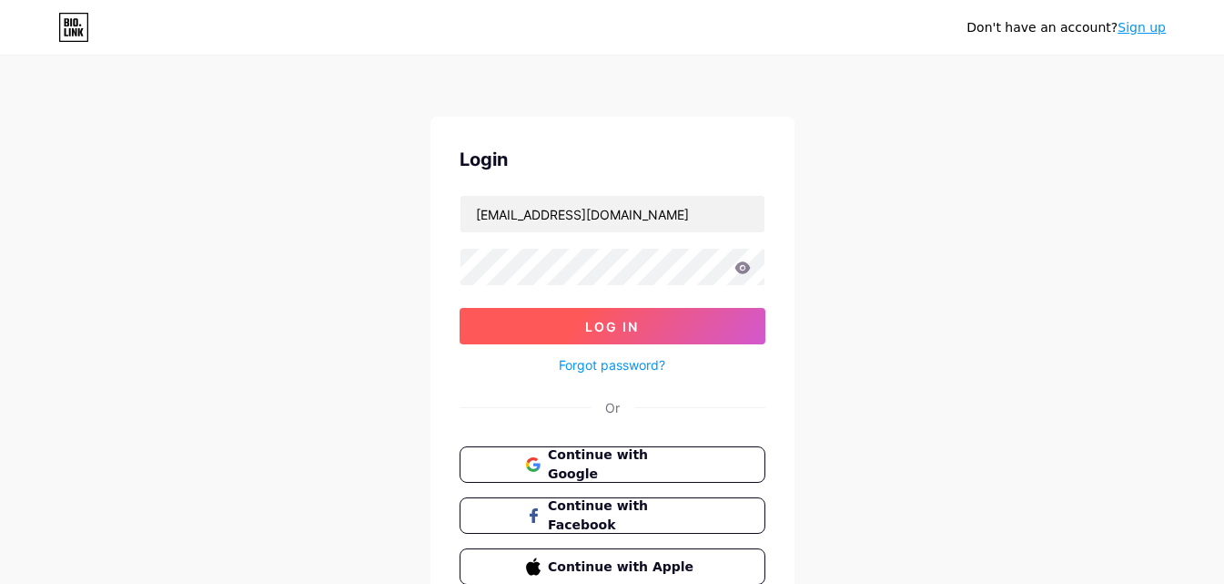
click at [602, 332] on span "Log In" at bounding box center [612, 326] width 54 height 15
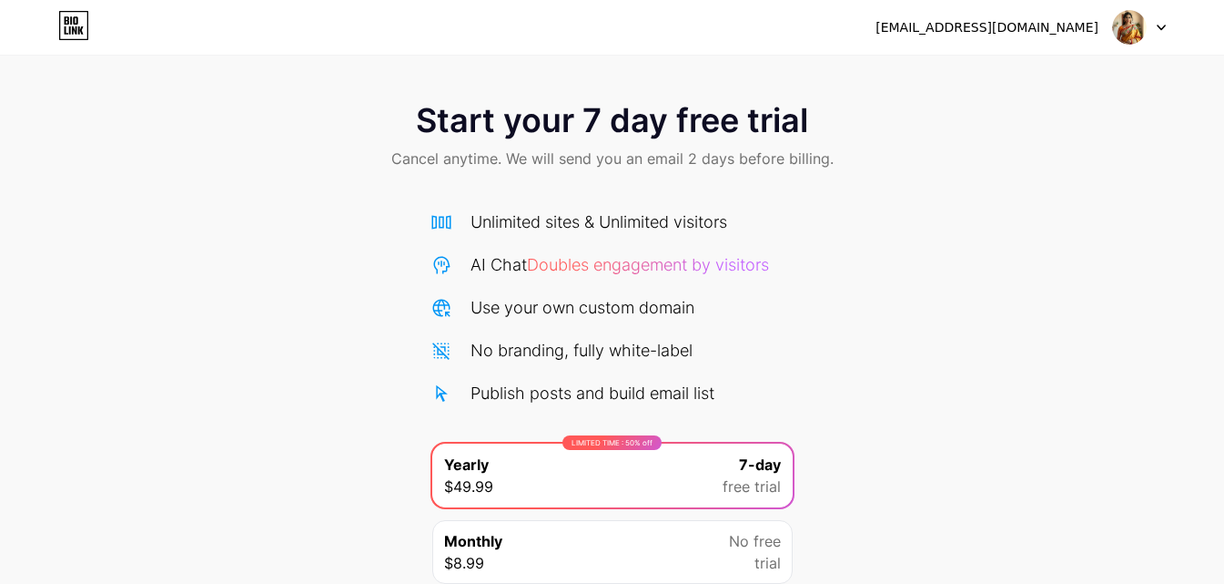
click at [1119, 37] on img at bounding box center [1129, 27] width 35 height 35
